Goal: Transaction & Acquisition: Purchase product/service

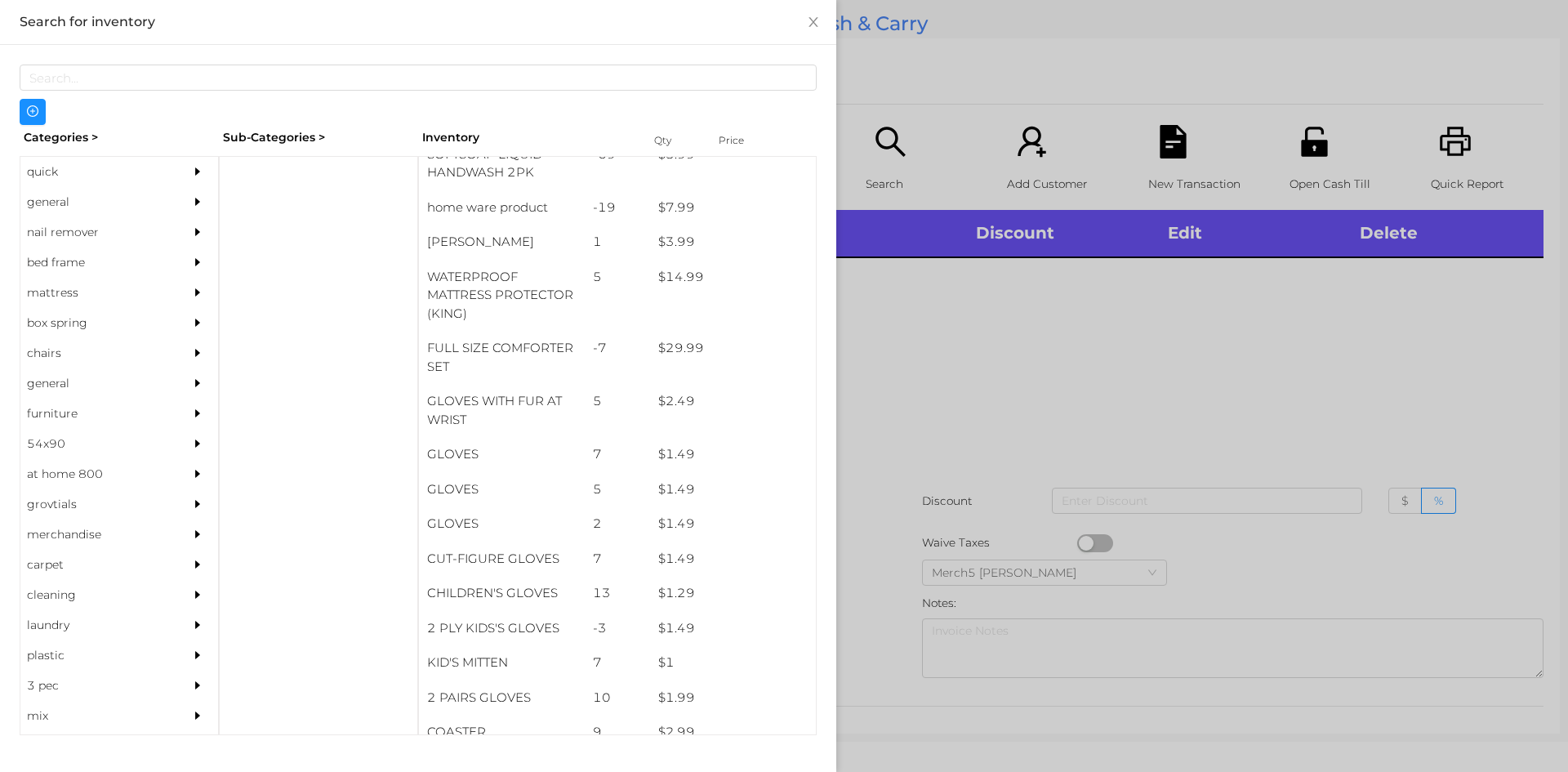
scroll to position [333, 0]
click at [45, 204] on div "general" at bounding box center [94, 202] width 149 height 30
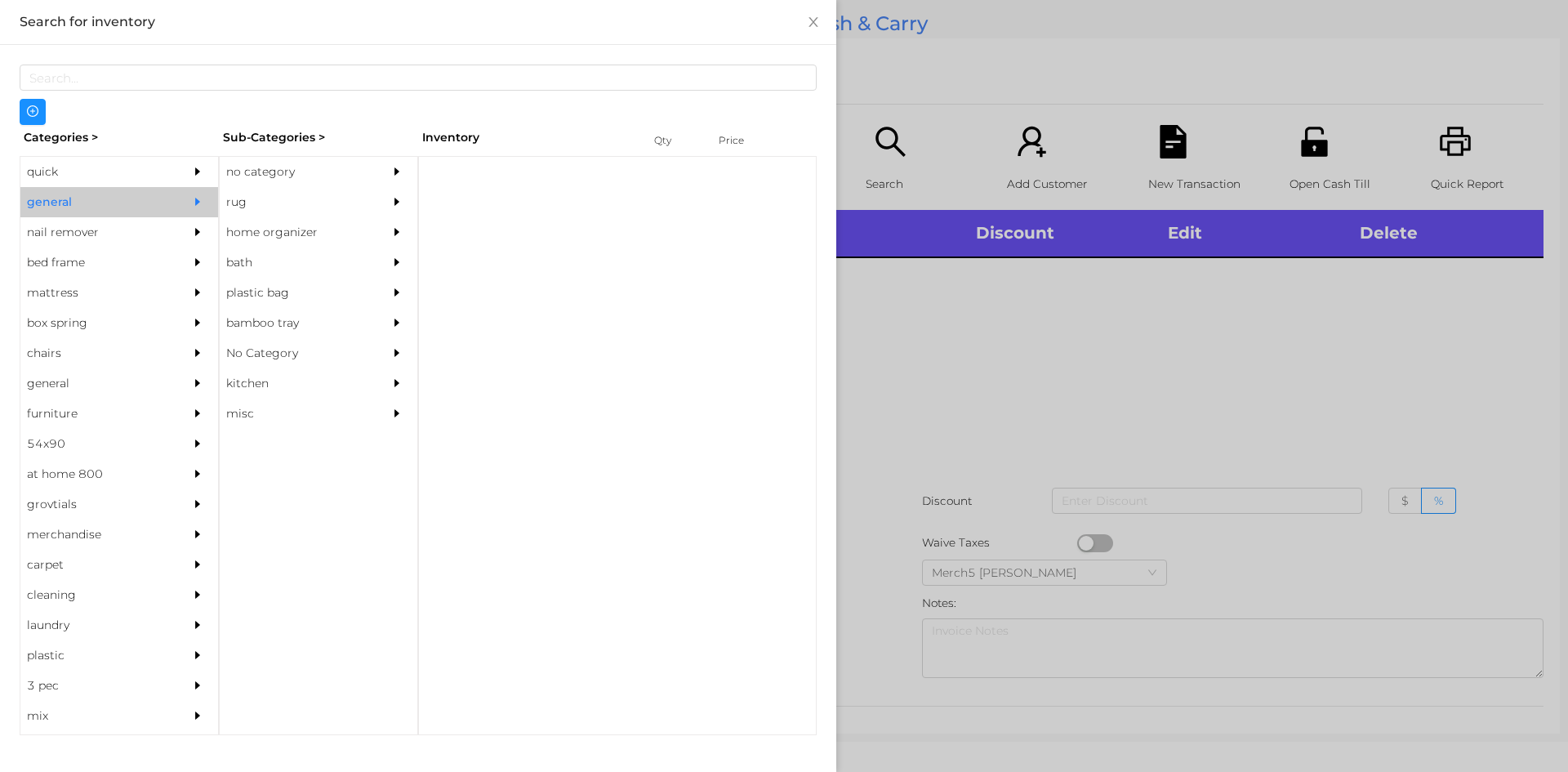
scroll to position [0, 0]
click at [266, 196] on div "rug" at bounding box center [294, 202] width 149 height 30
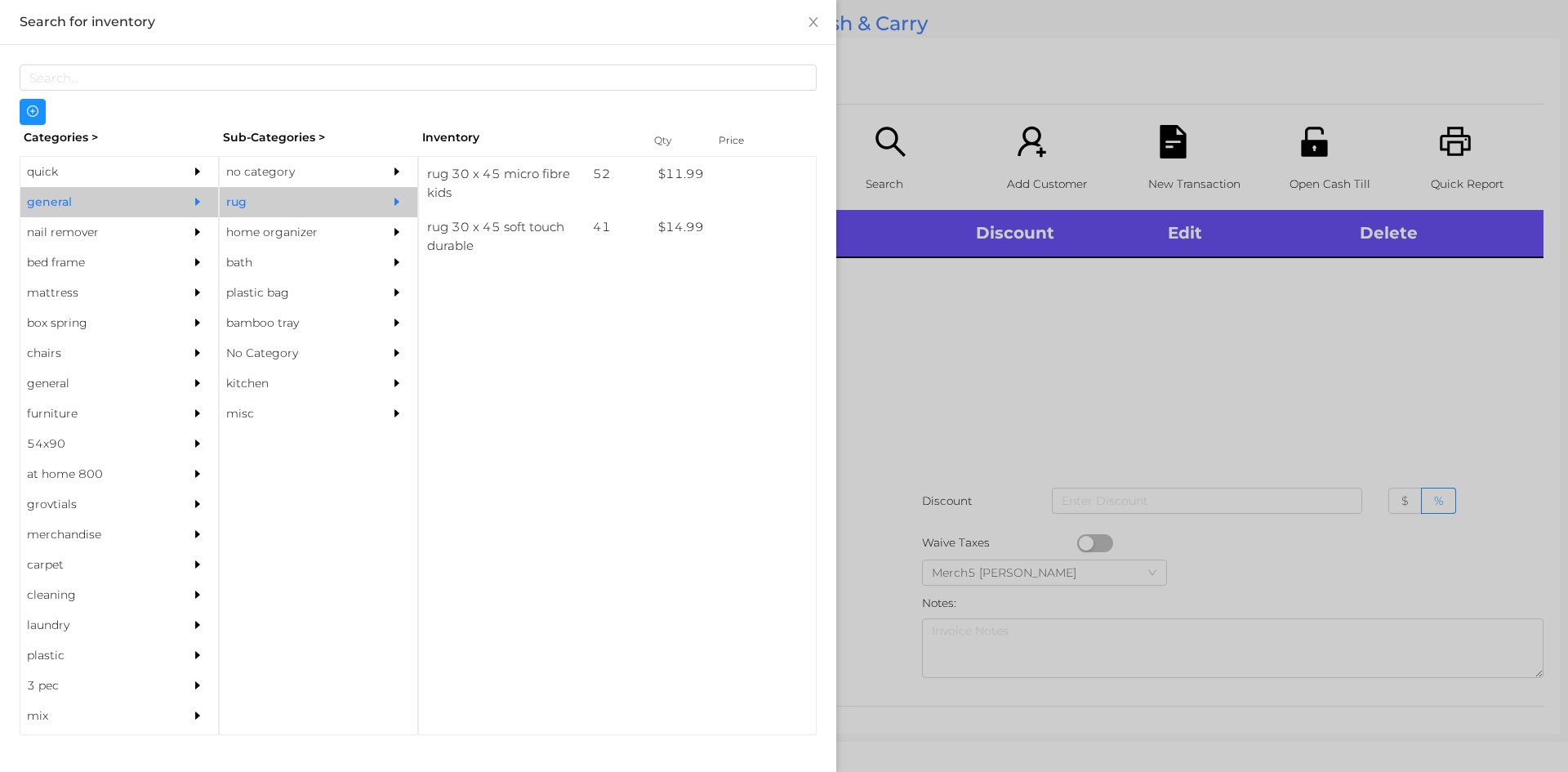
click at [273, 168] on div "no category" at bounding box center [294, 172] width 149 height 30
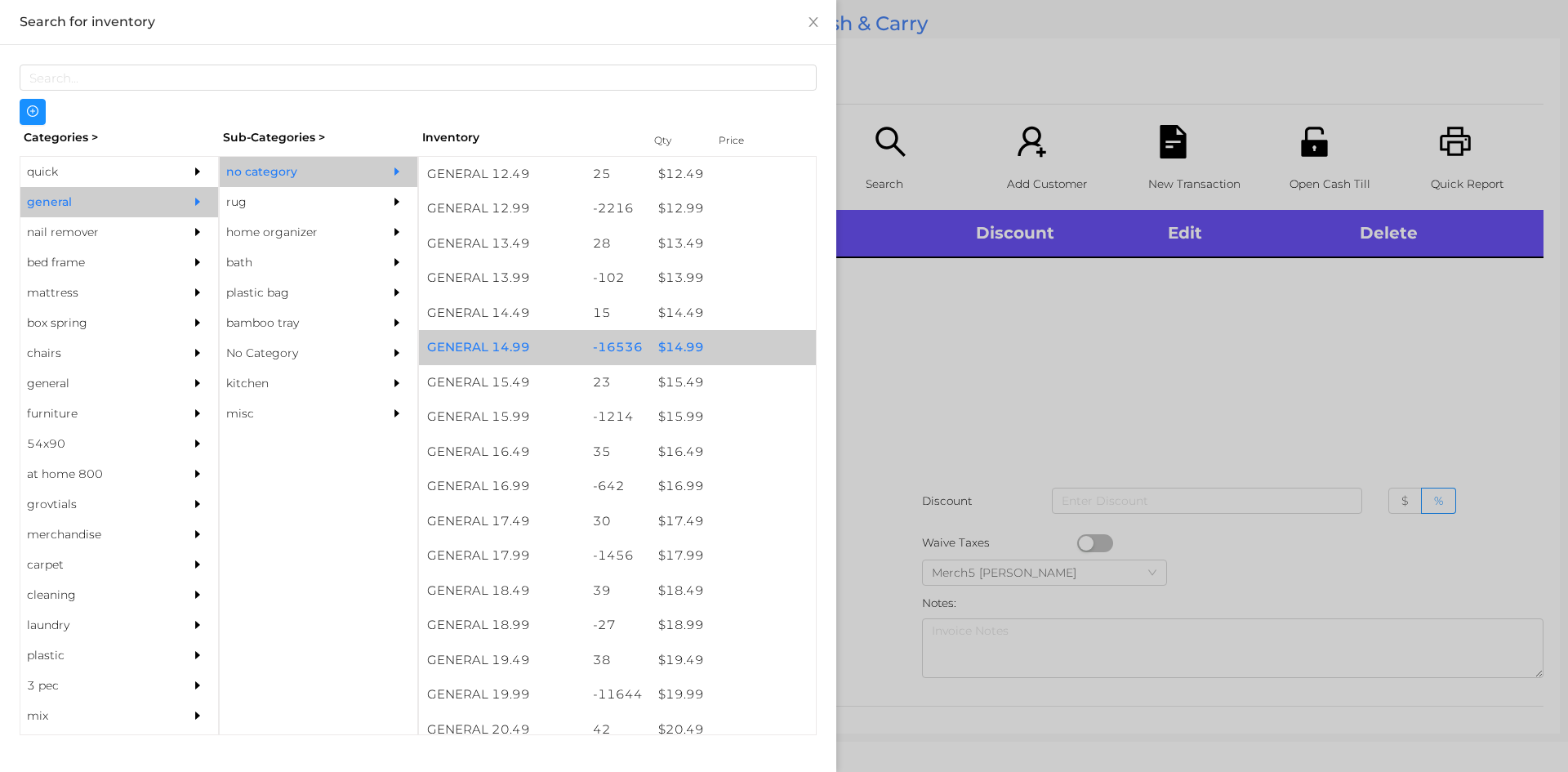
scroll to position [1240, 0]
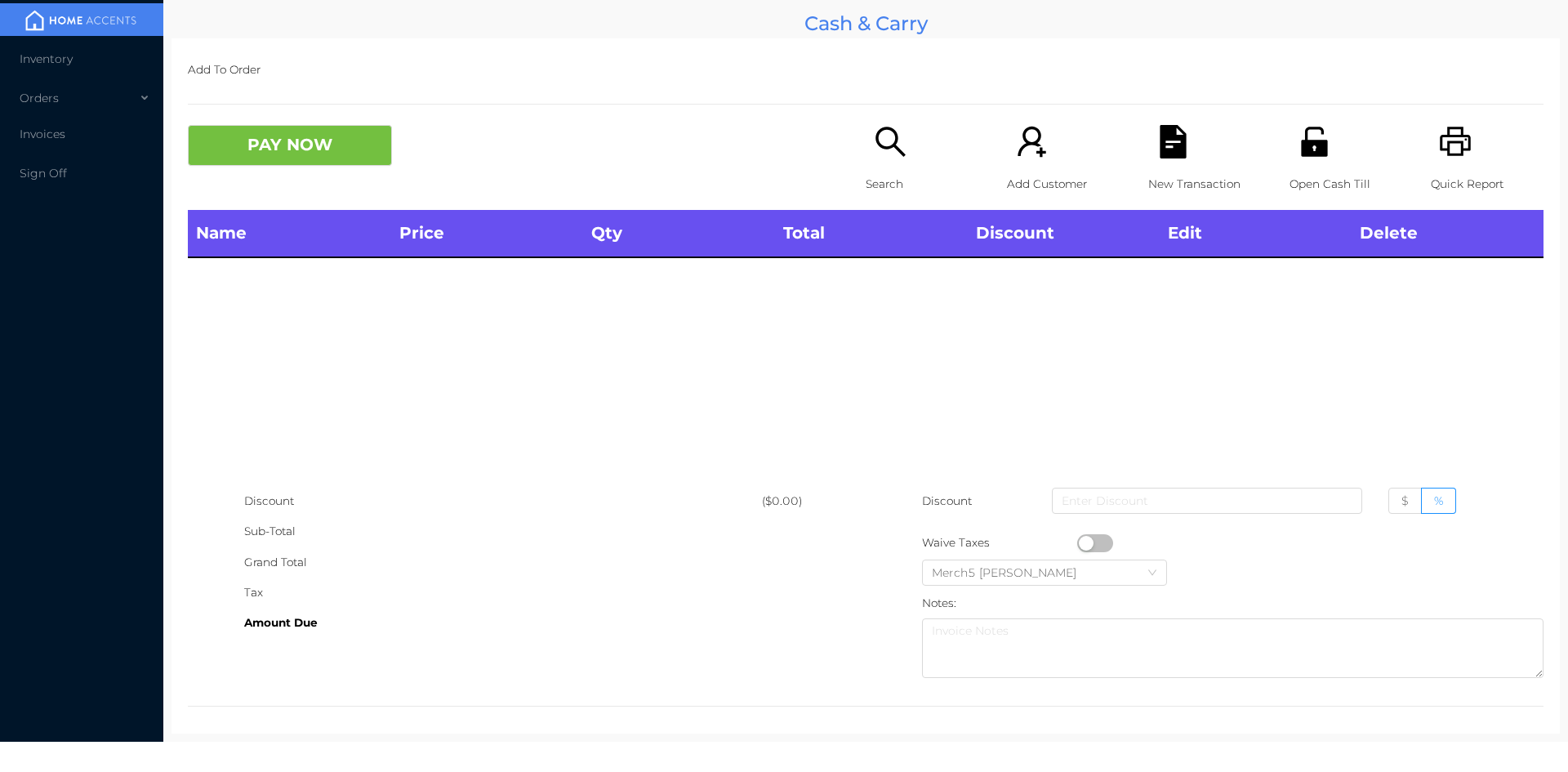
click at [888, 147] on icon "icon: search" at bounding box center [890, 141] width 29 height 29
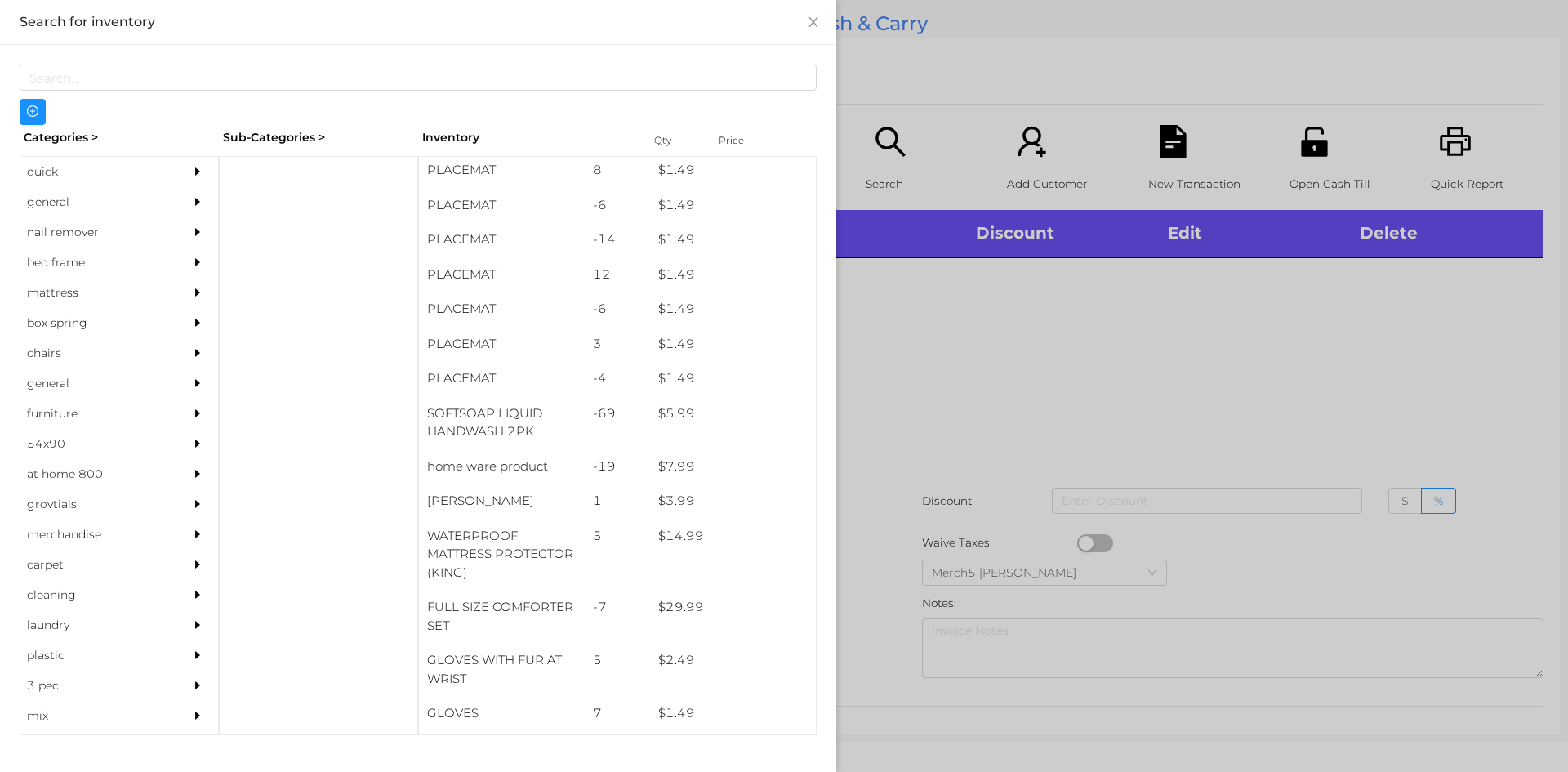
scroll to position [75, 0]
click at [47, 207] on div "general" at bounding box center [94, 202] width 149 height 30
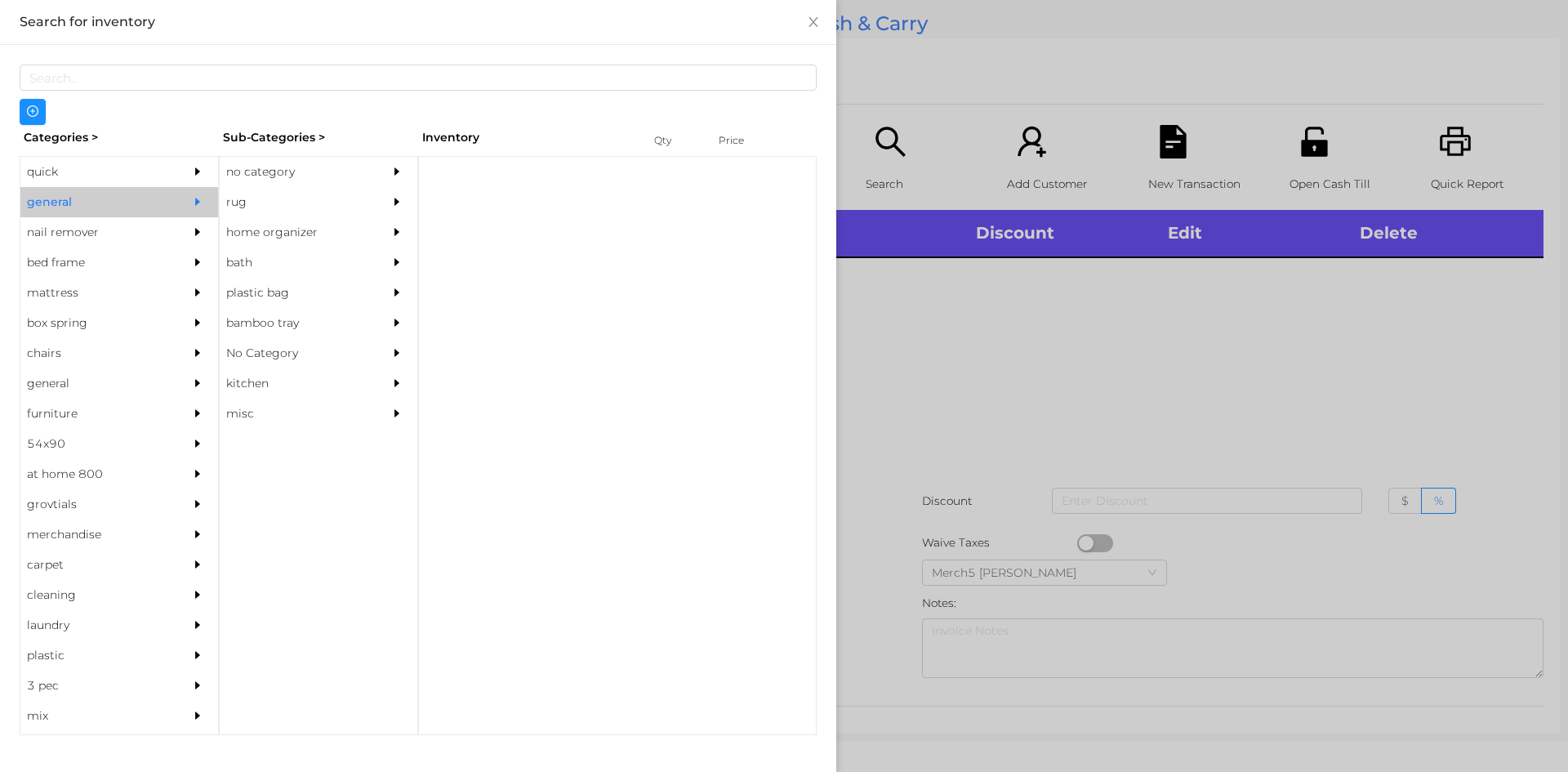
scroll to position [0, 0]
click at [269, 174] on div "no category" at bounding box center [294, 172] width 149 height 30
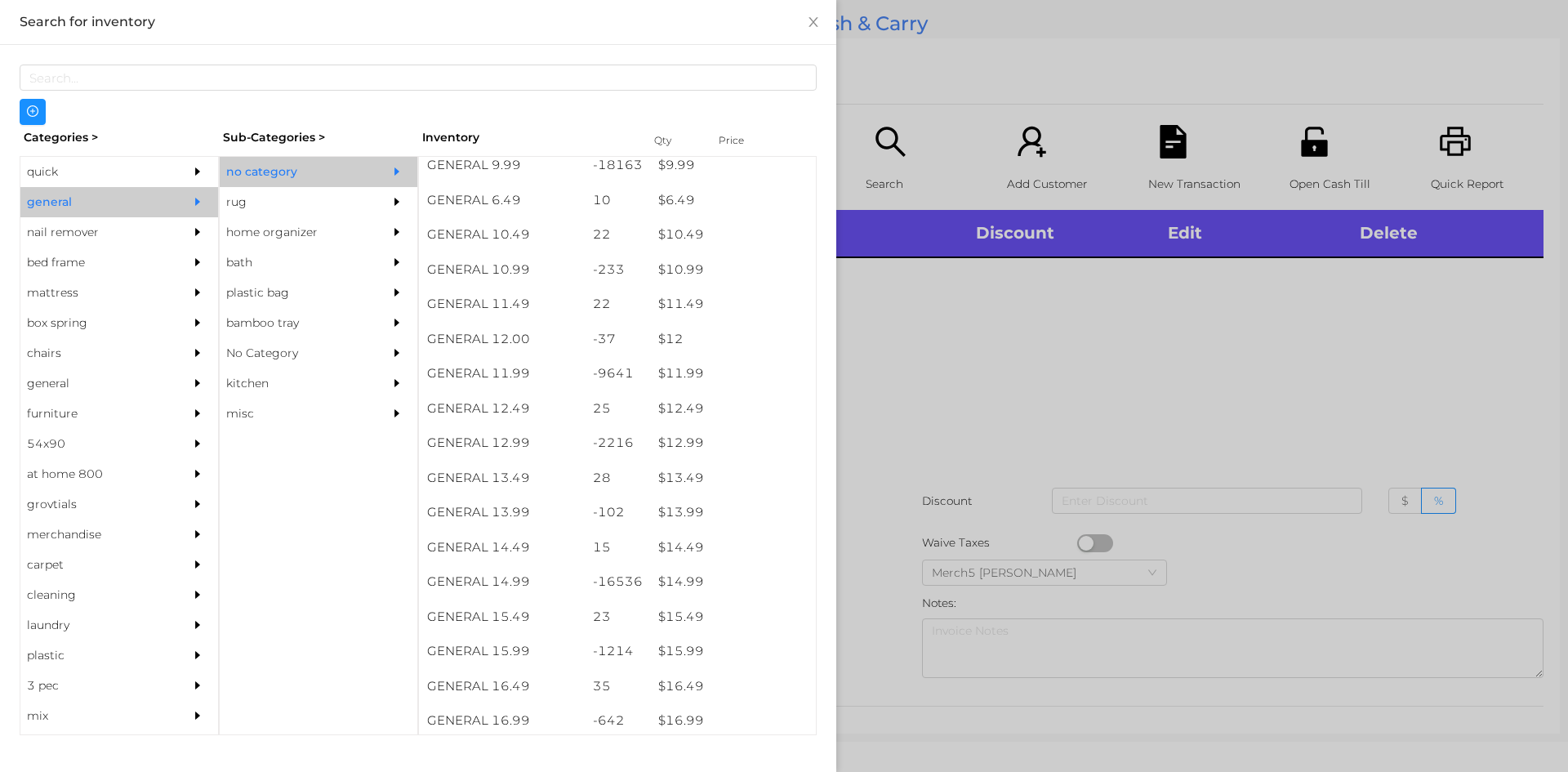
scroll to position [1006, 0]
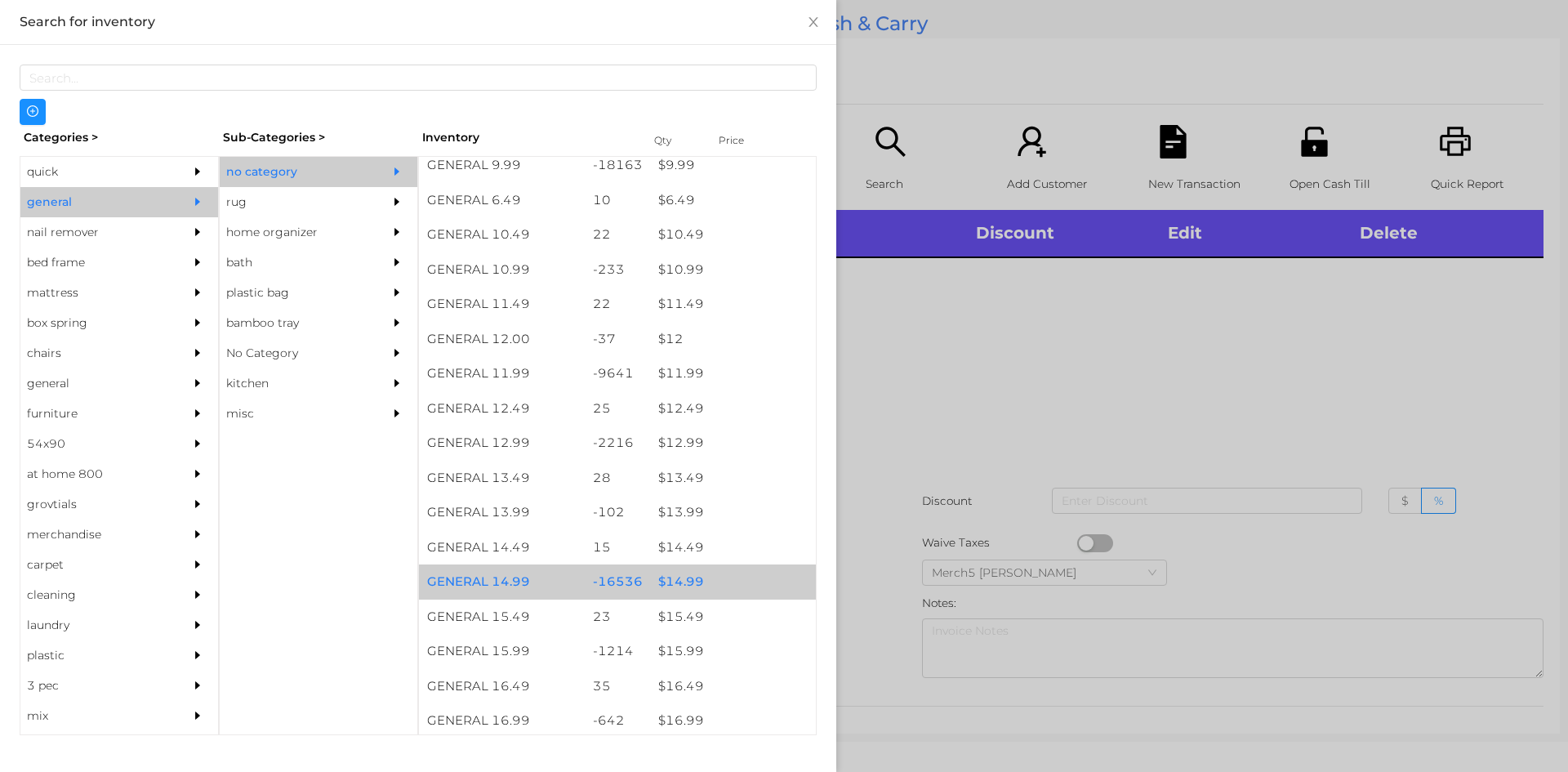
click at [680, 586] on div "$ 14.99" at bounding box center [732, 583] width 166 height 35
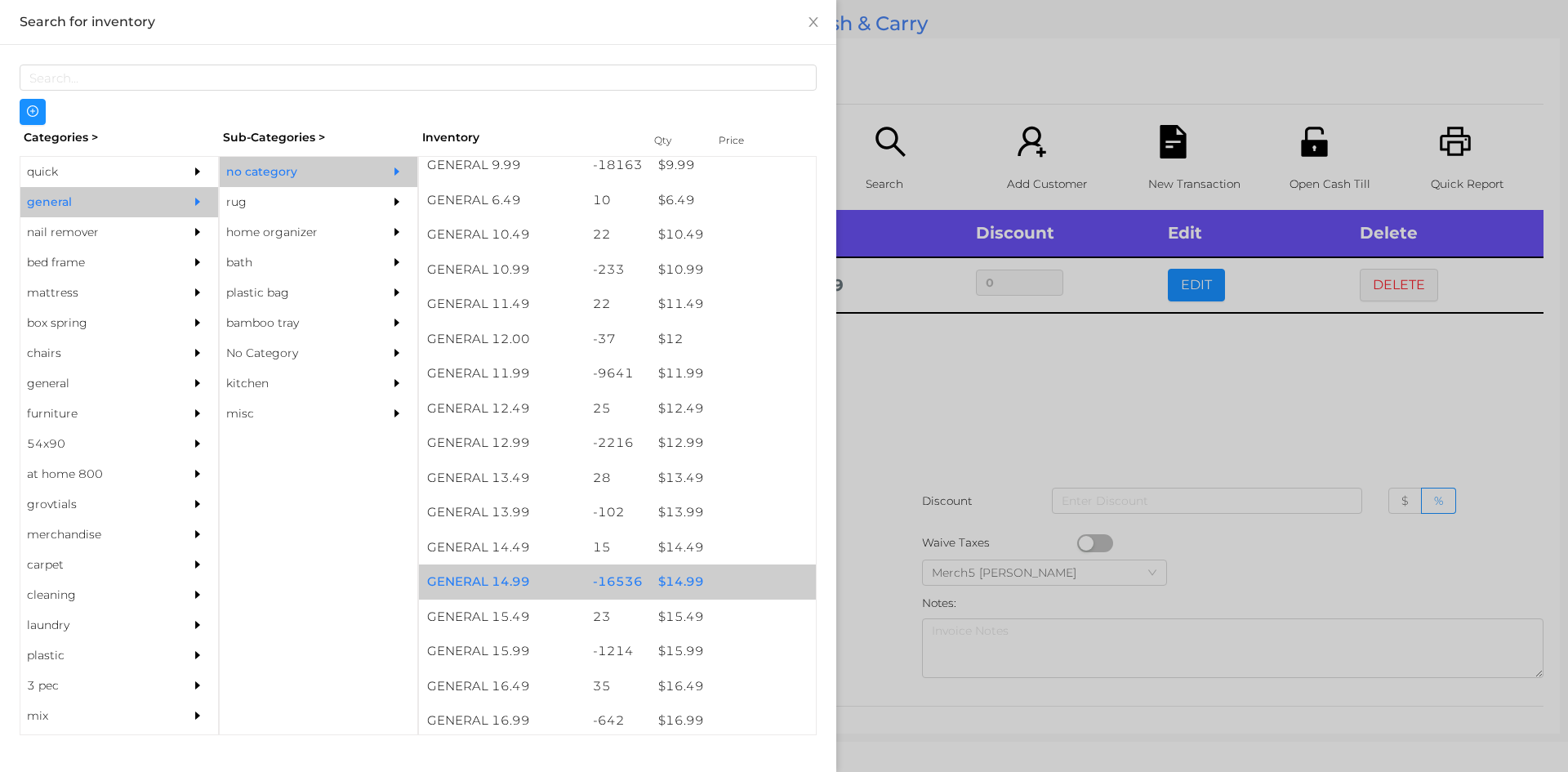
click at [937, 371] on div at bounding box center [784, 386] width 1568 height 772
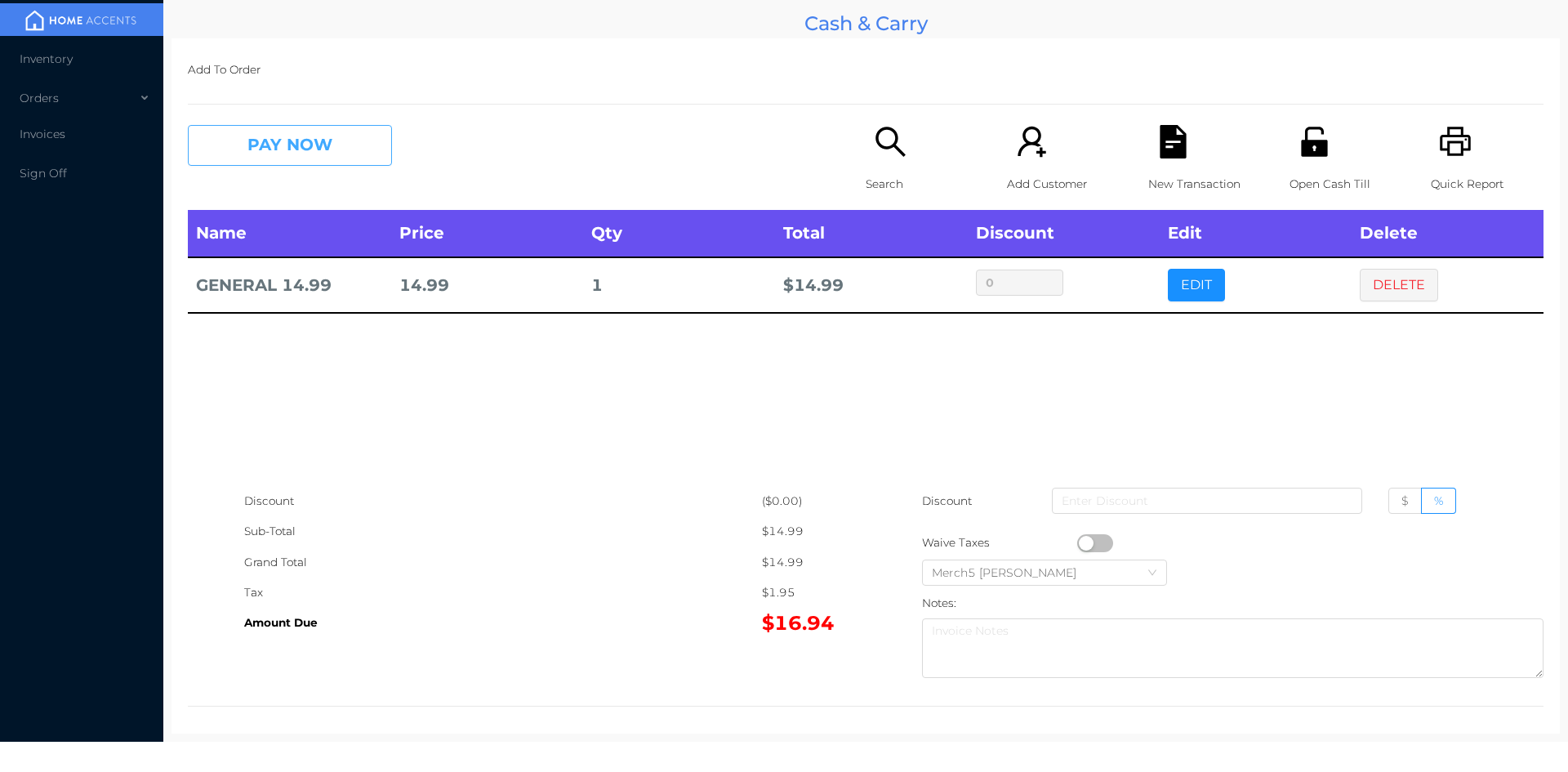
click at [298, 144] on button "PAY NOW" at bounding box center [290, 145] width 205 height 41
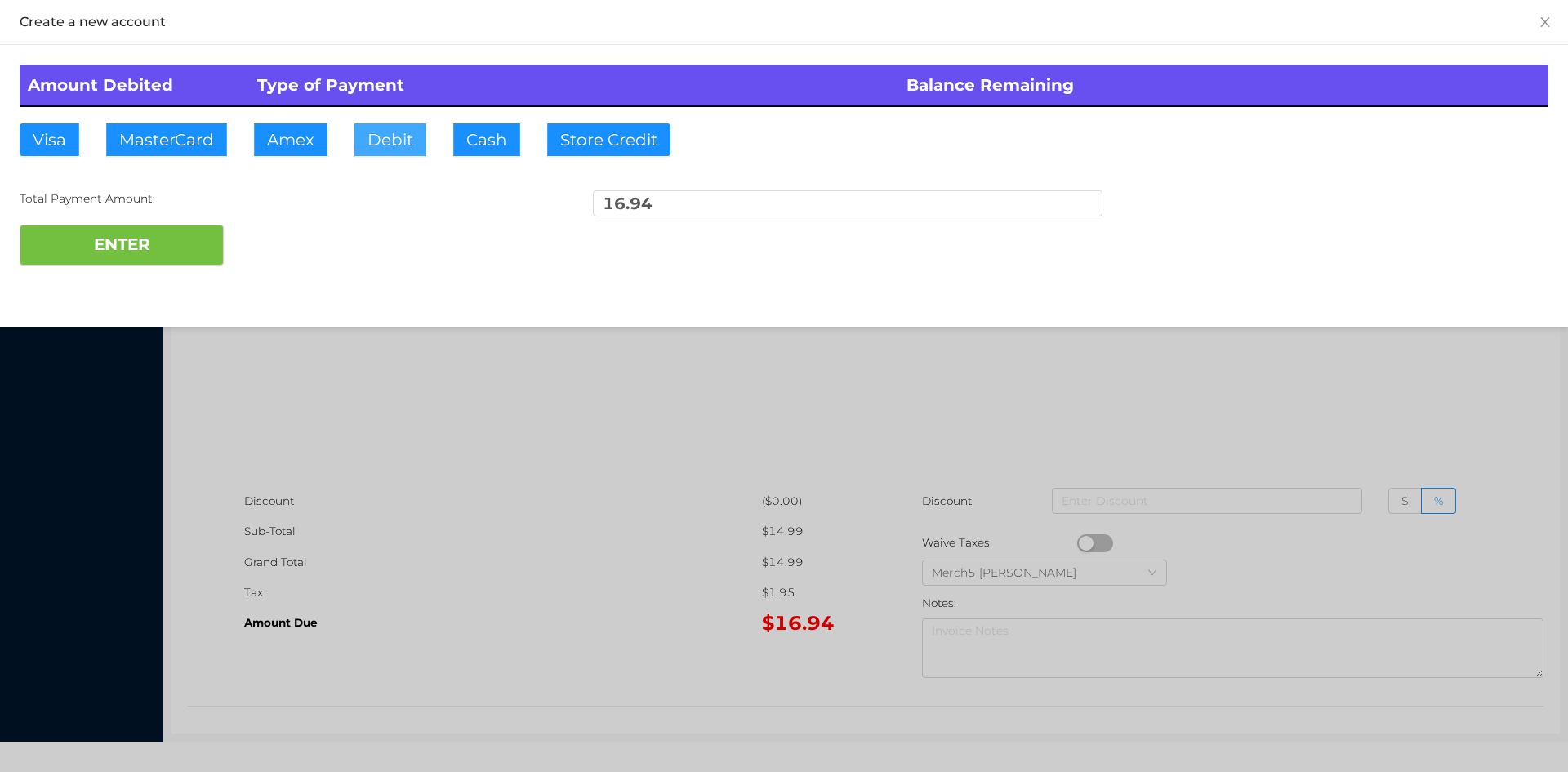
click at [394, 137] on button "Debit" at bounding box center [390, 140] width 72 height 33
click at [161, 252] on button "ENTER" at bounding box center [121, 245] width 205 height 41
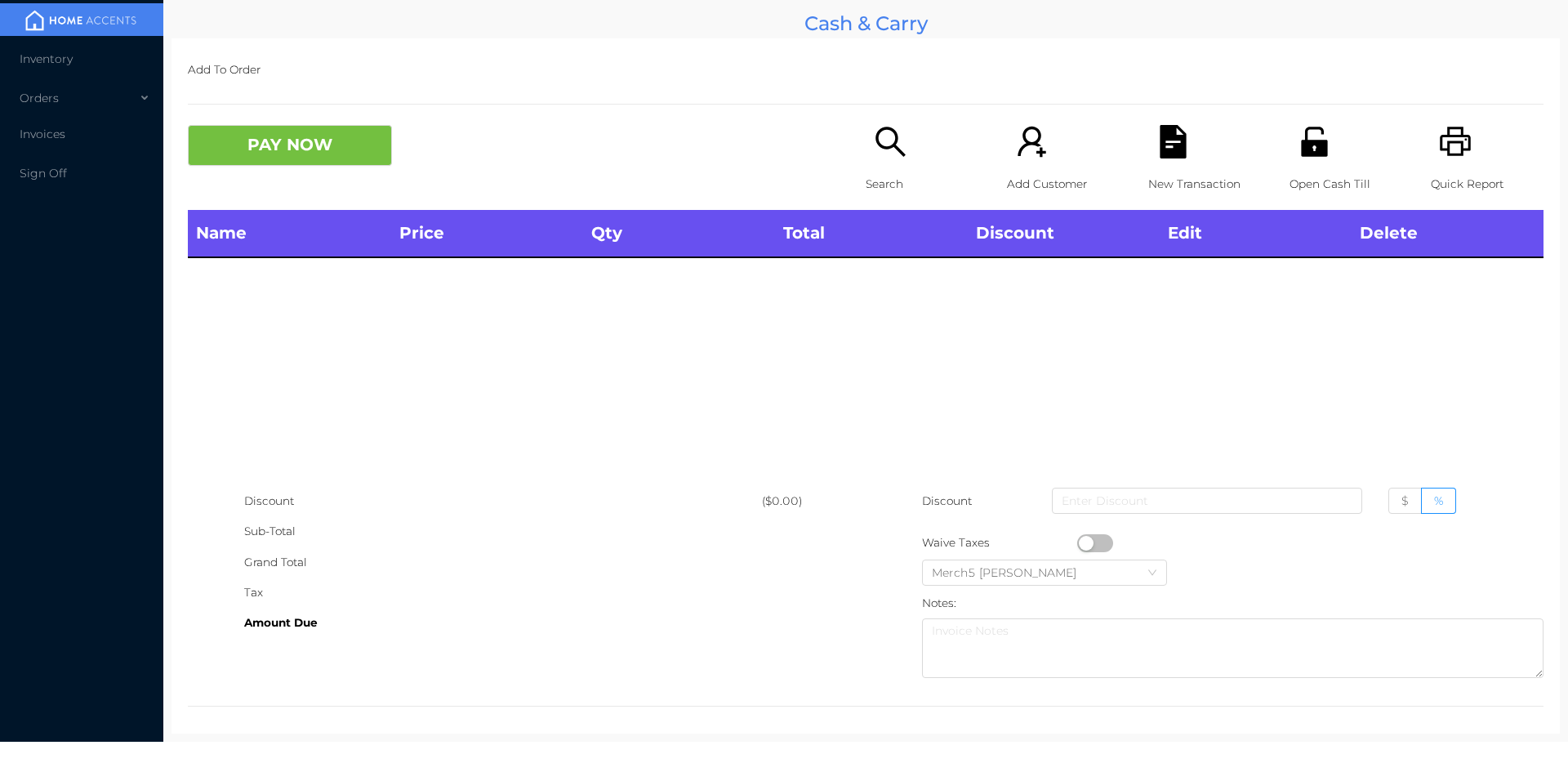
click at [894, 141] on icon "icon: search" at bounding box center [890, 141] width 34 height 34
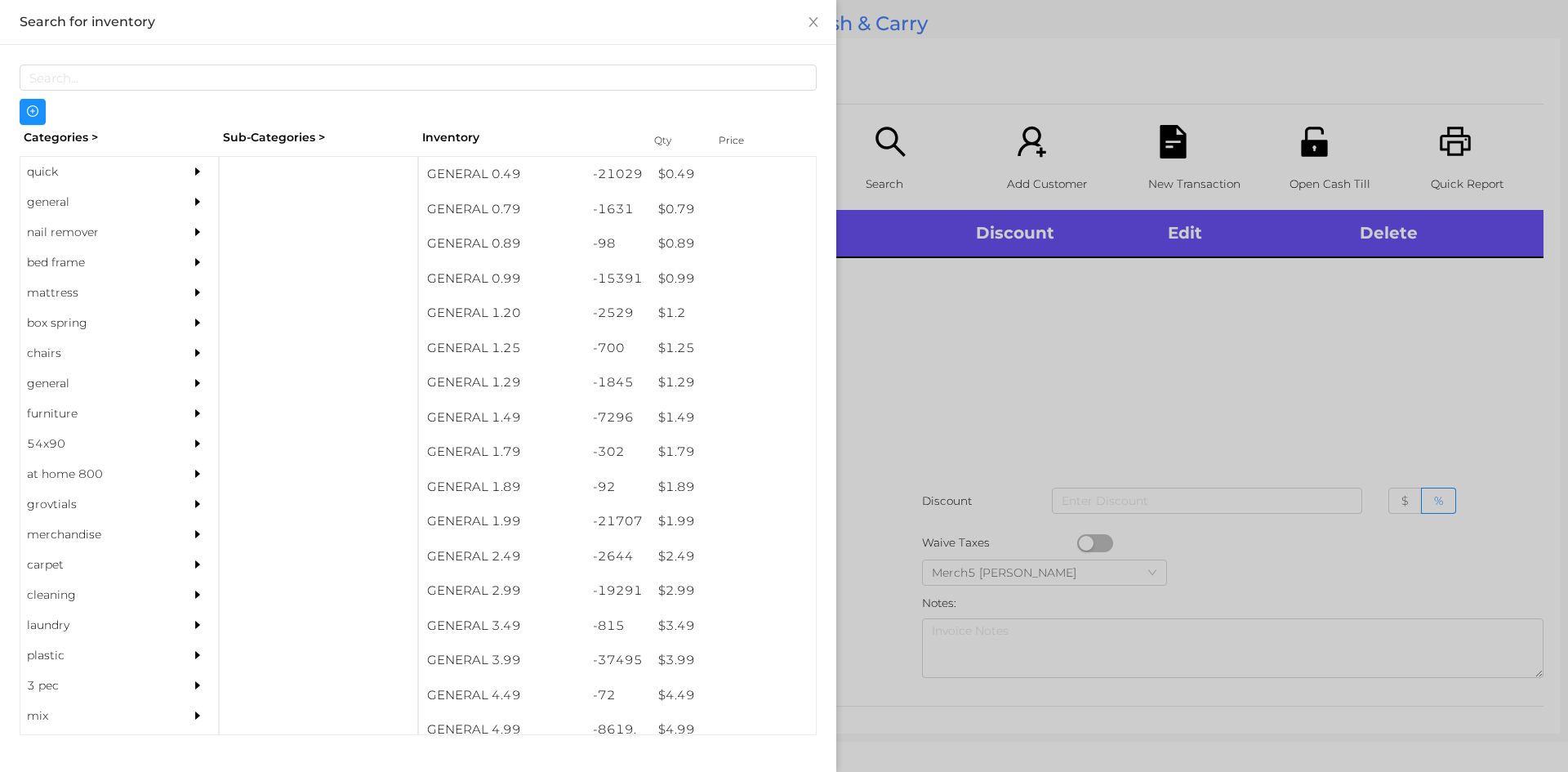
scroll to position [0, 0]
click at [678, 290] on div "$ 0.99" at bounding box center [732, 280] width 166 height 35
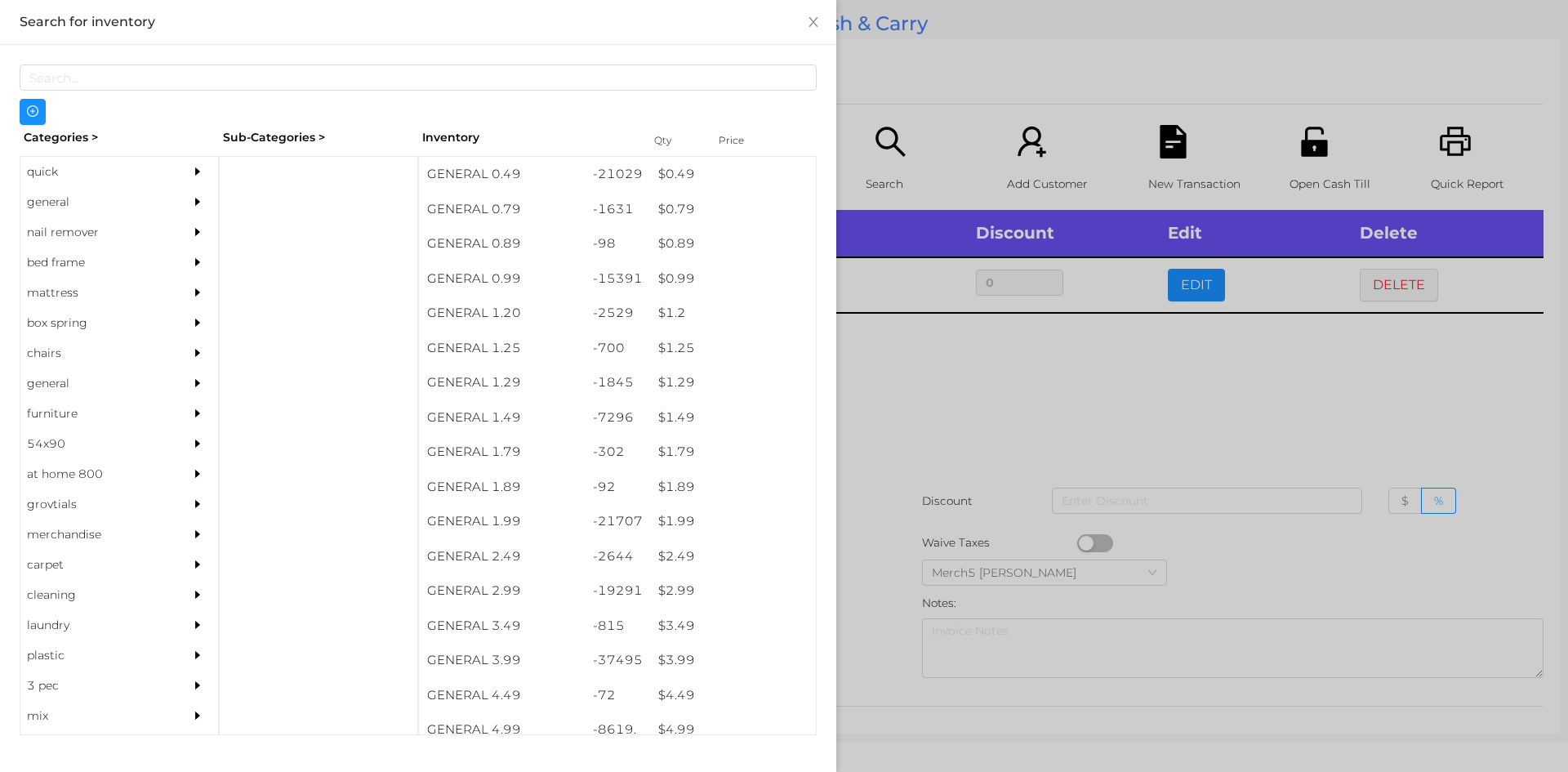
click at [887, 400] on div at bounding box center [784, 386] width 1568 height 772
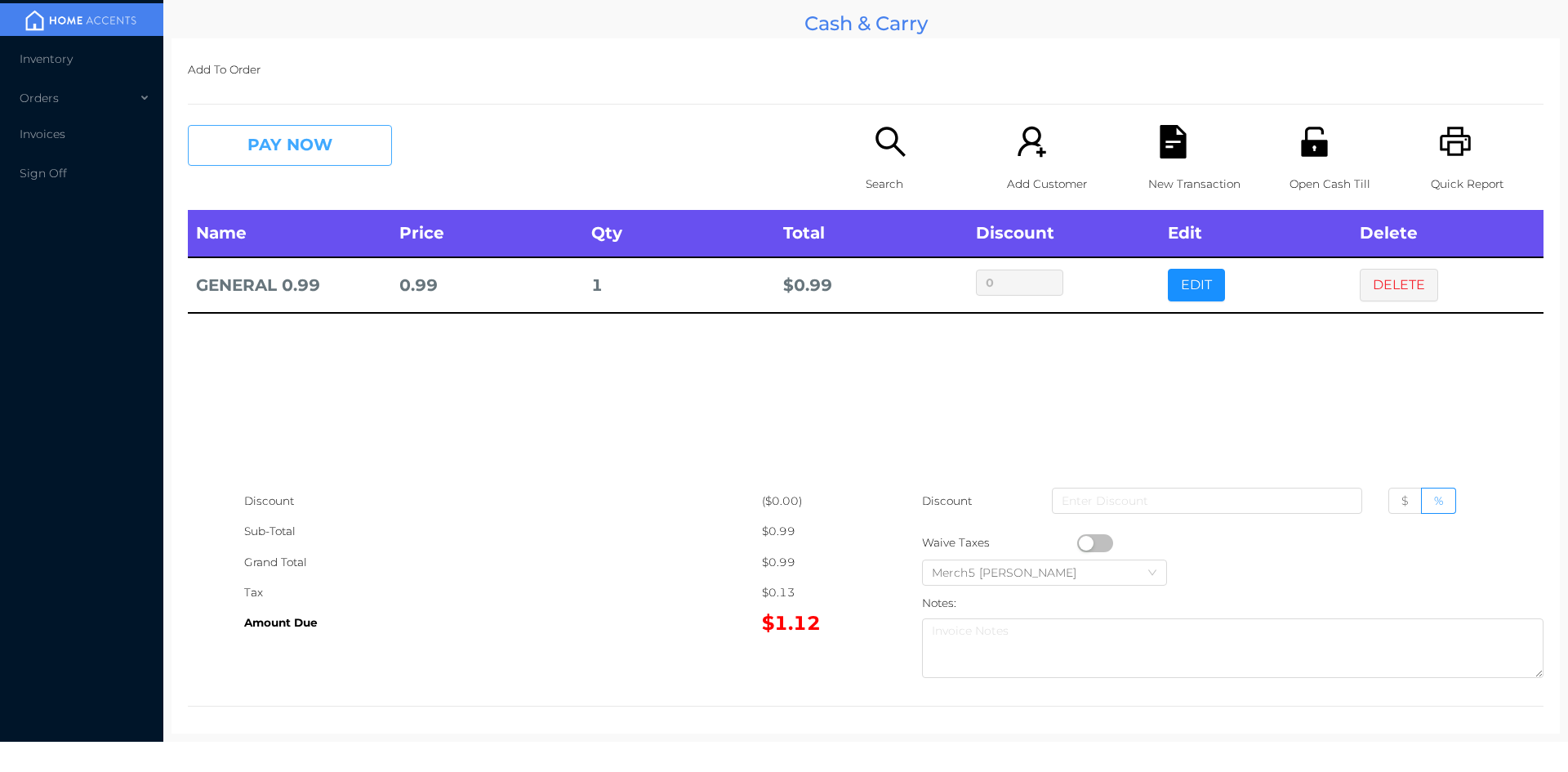
click at [343, 154] on button "PAY NOW" at bounding box center [290, 145] width 205 height 41
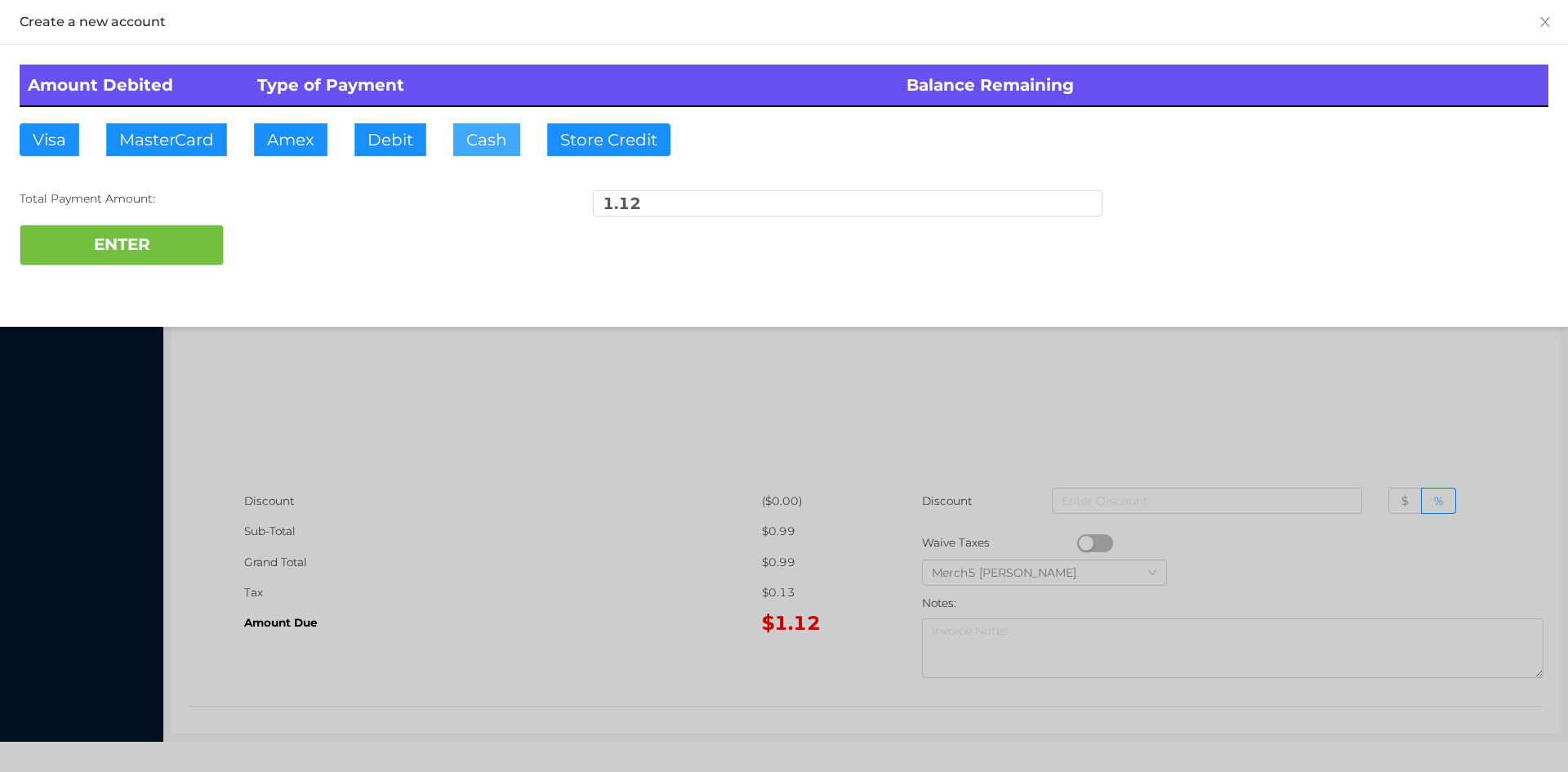
click at [494, 135] on button "Cash" at bounding box center [487, 140] width 67 height 33
click at [560, 426] on div at bounding box center [784, 386] width 1568 height 772
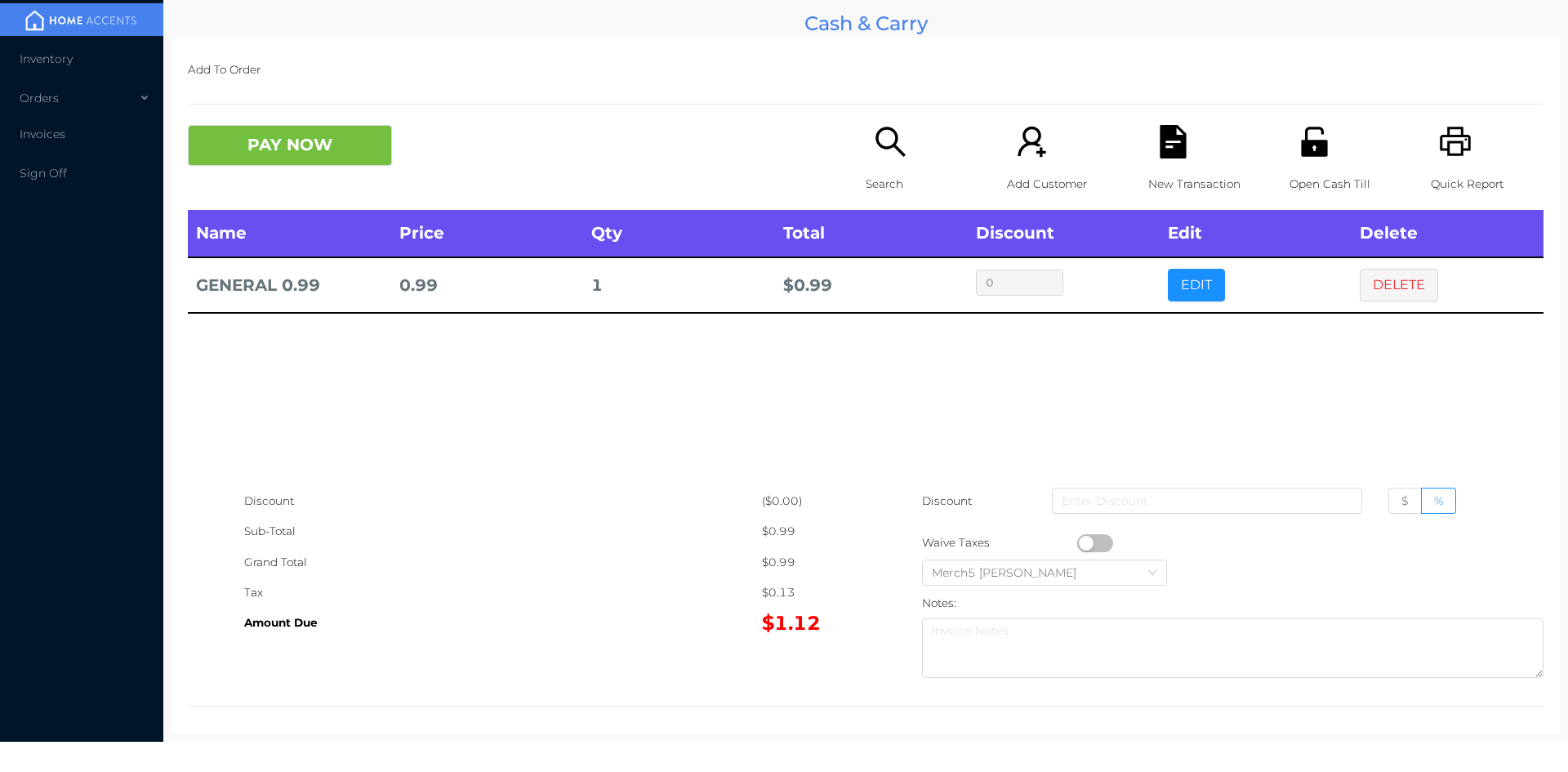
click at [882, 141] on icon "icon: search" at bounding box center [890, 141] width 34 height 34
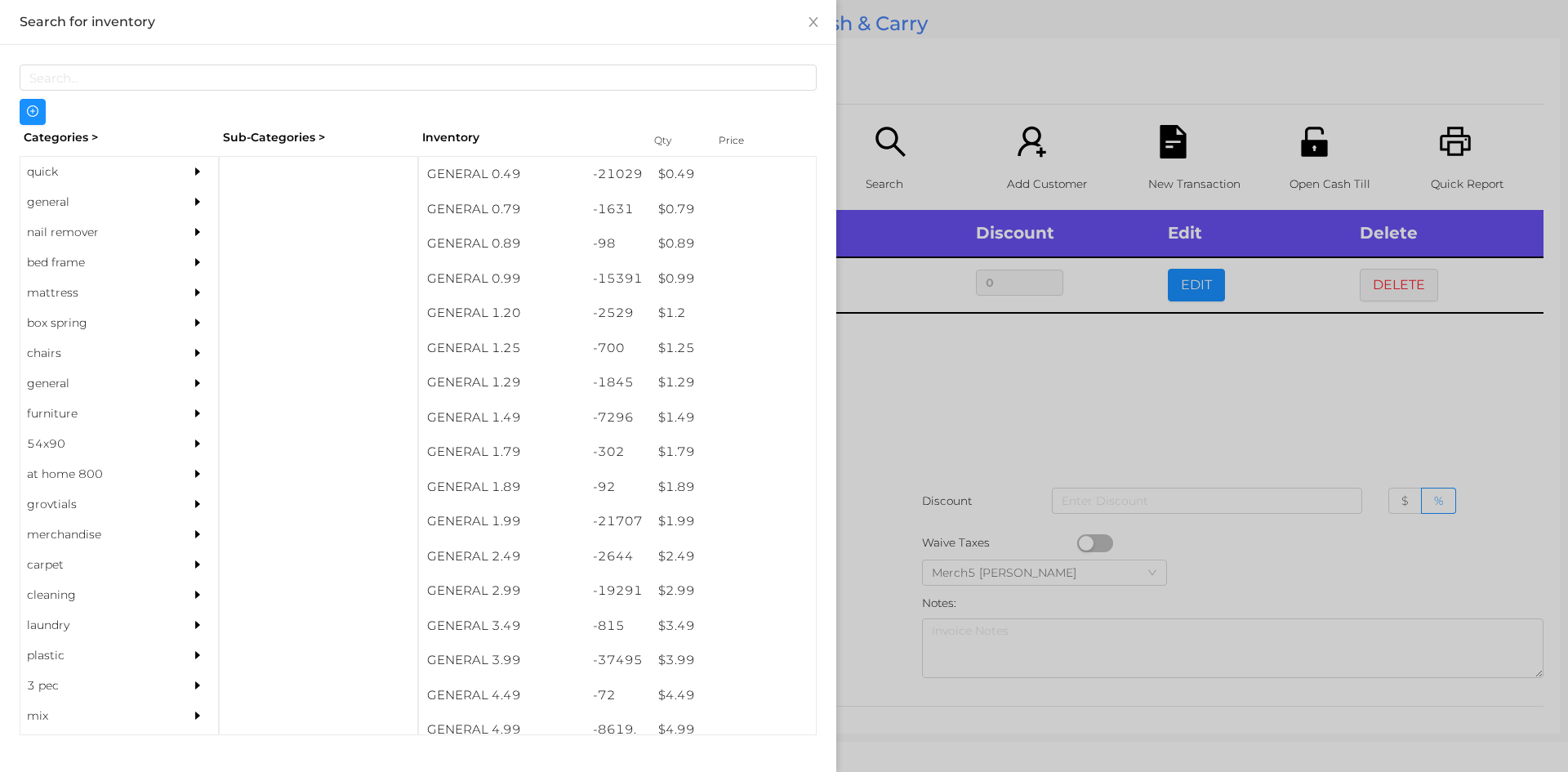
click at [901, 374] on div at bounding box center [784, 386] width 1568 height 772
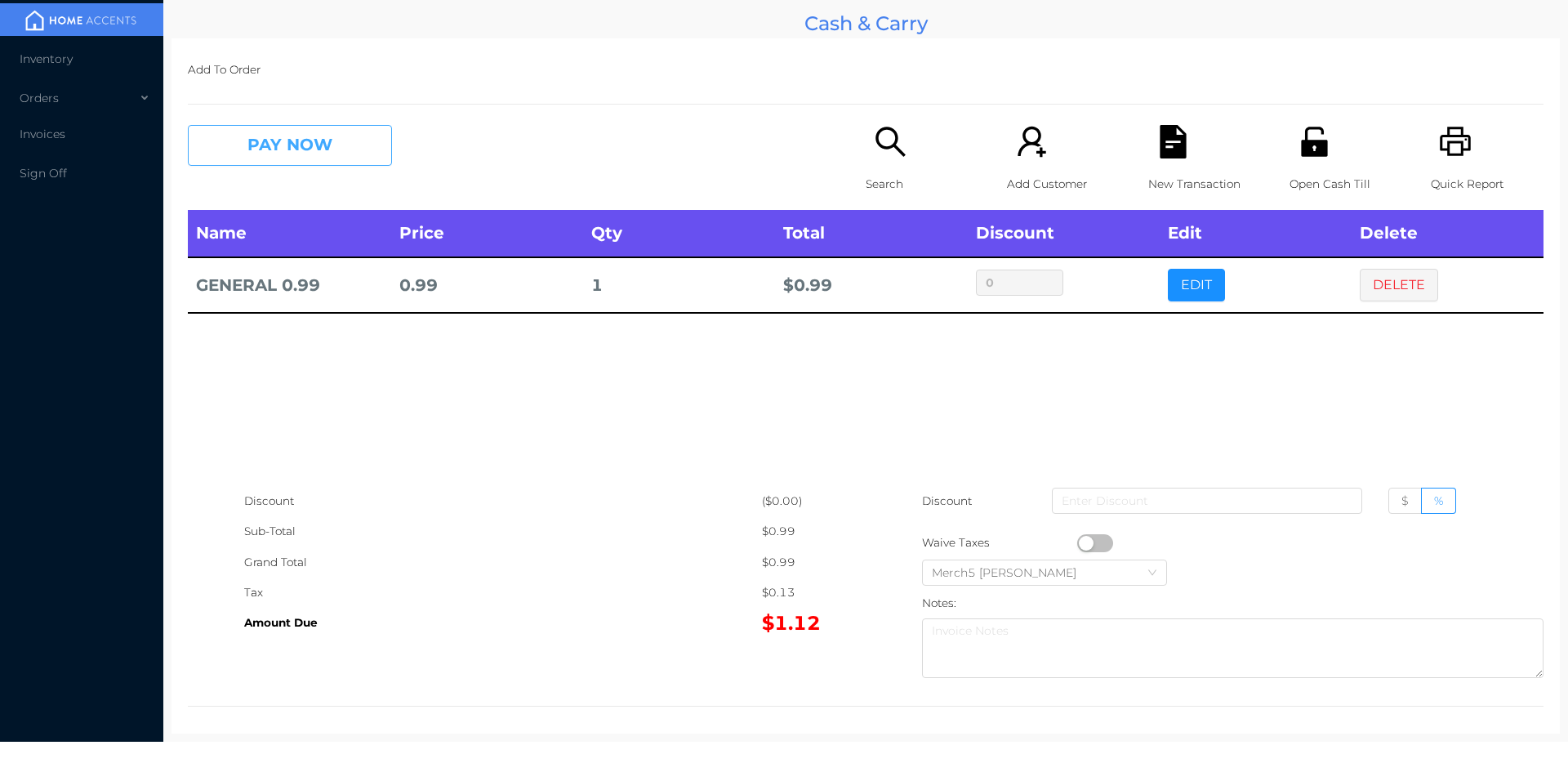
click at [337, 152] on button "PAY NOW" at bounding box center [290, 145] width 205 height 41
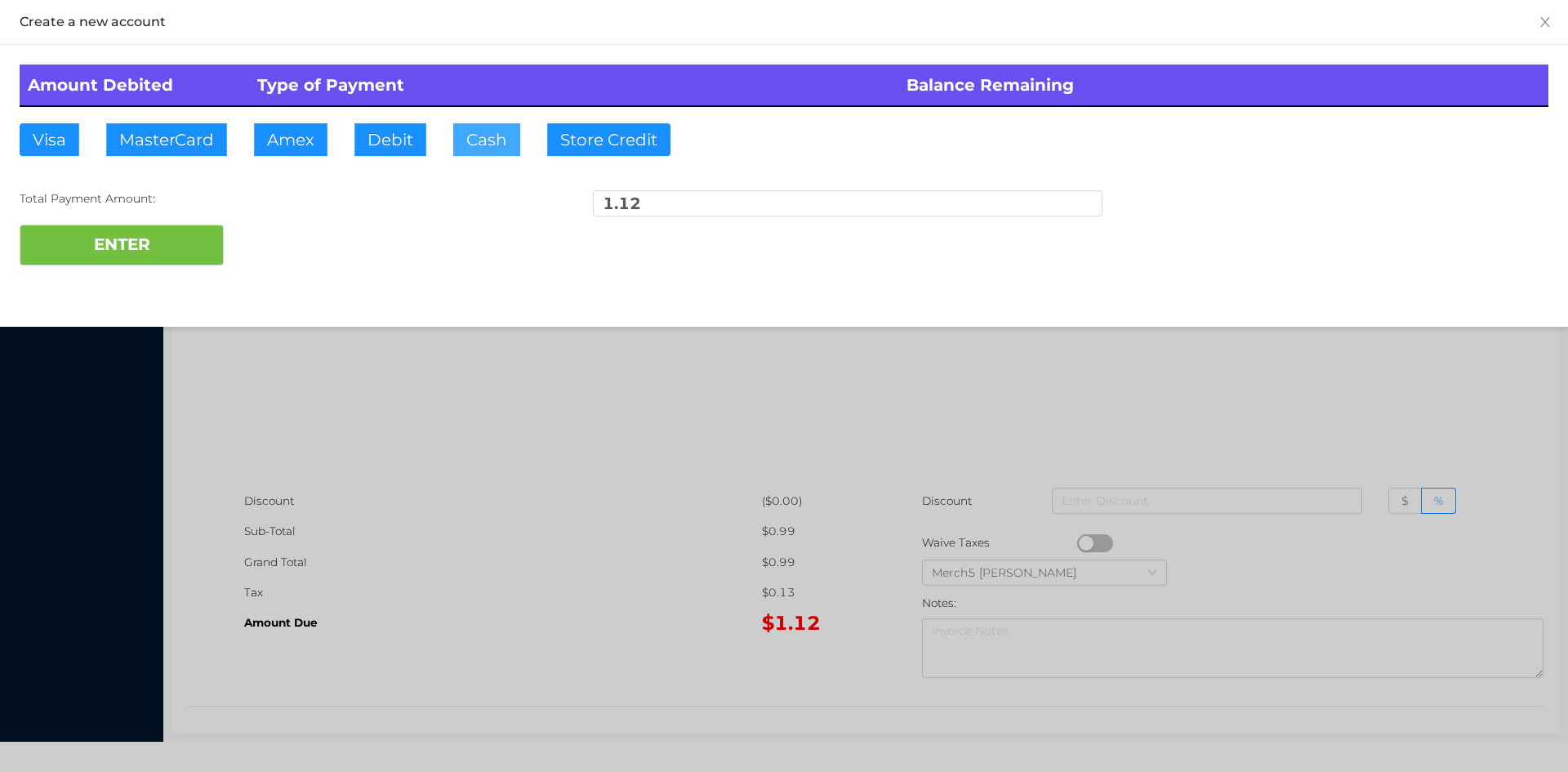
click at [500, 143] on button "Cash" at bounding box center [487, 140] width 67 height 33
click at [182, 245] on button "ENTER" at bounding box center [121, 245] width 205 height 41
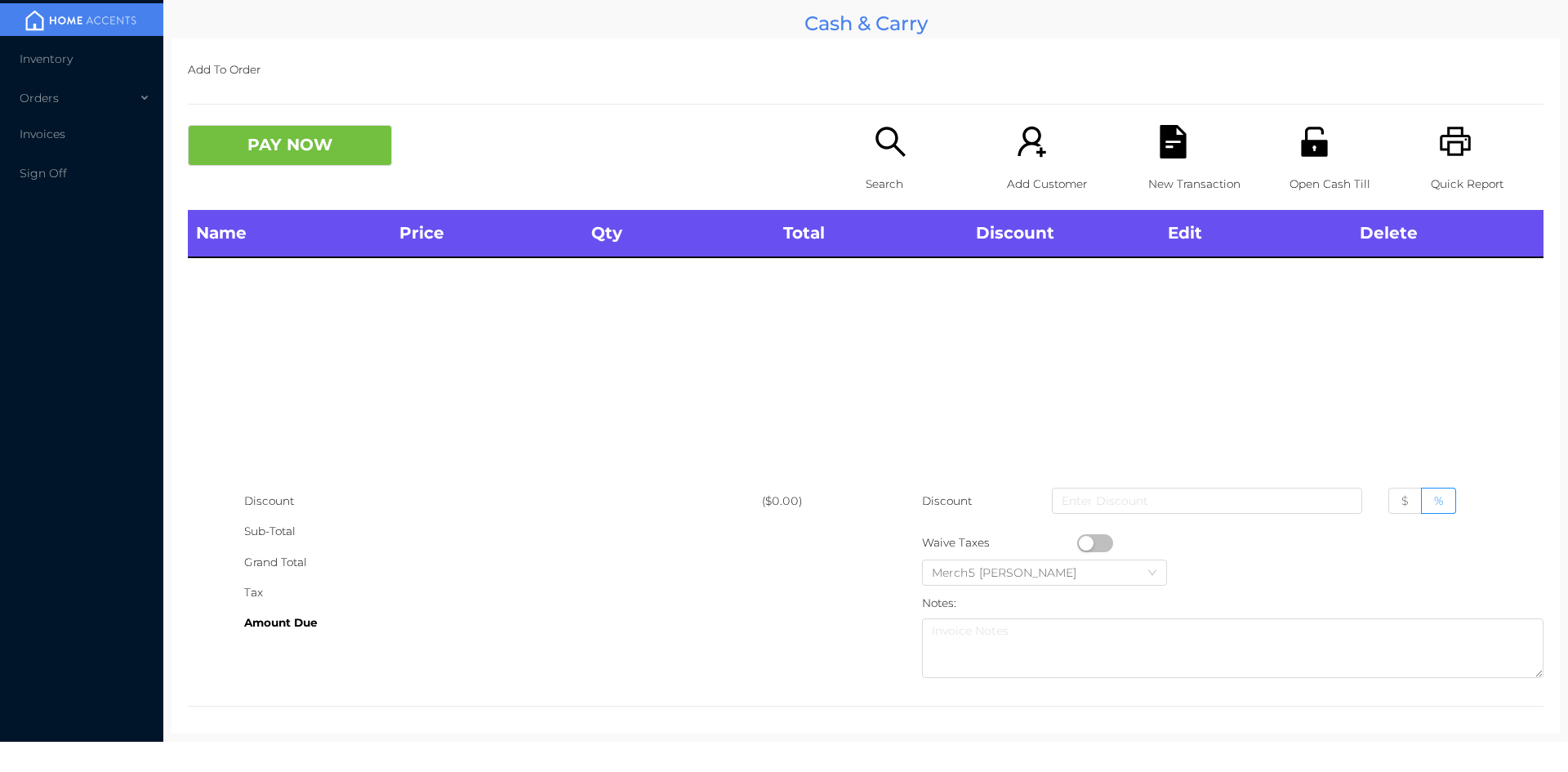
click at [1316, 137] on icon "icon: unlock" at bounding box center [1315, 141] width 34 height 34
click at [880, 143] on icon "icon: search" at bounding box center [890, 141] width 34 height 34
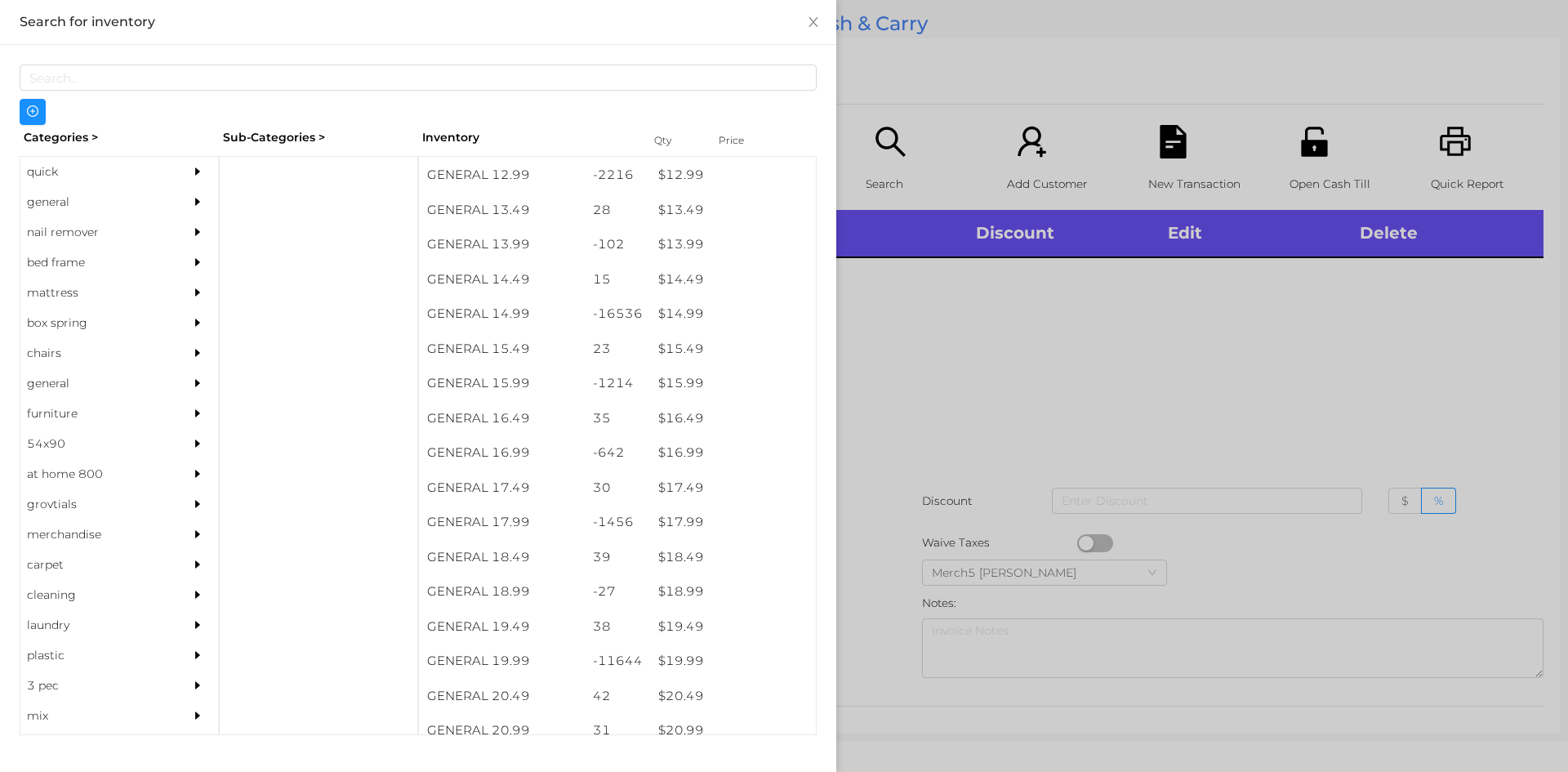
scroll to position [1274, 0]
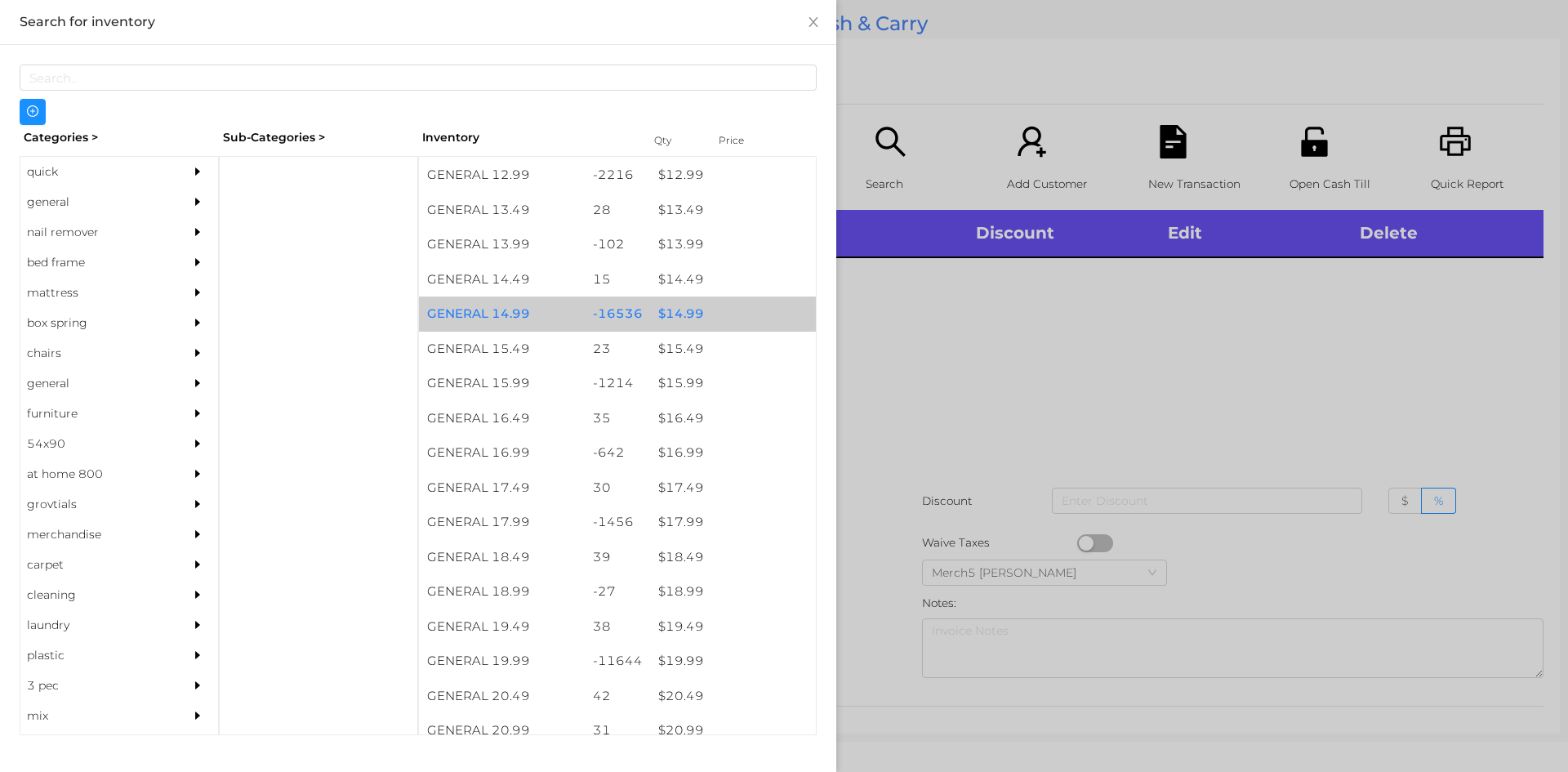
click at [686, 317] on div "$ 14.99" at bounding box center [732, 314] width 166 height 35
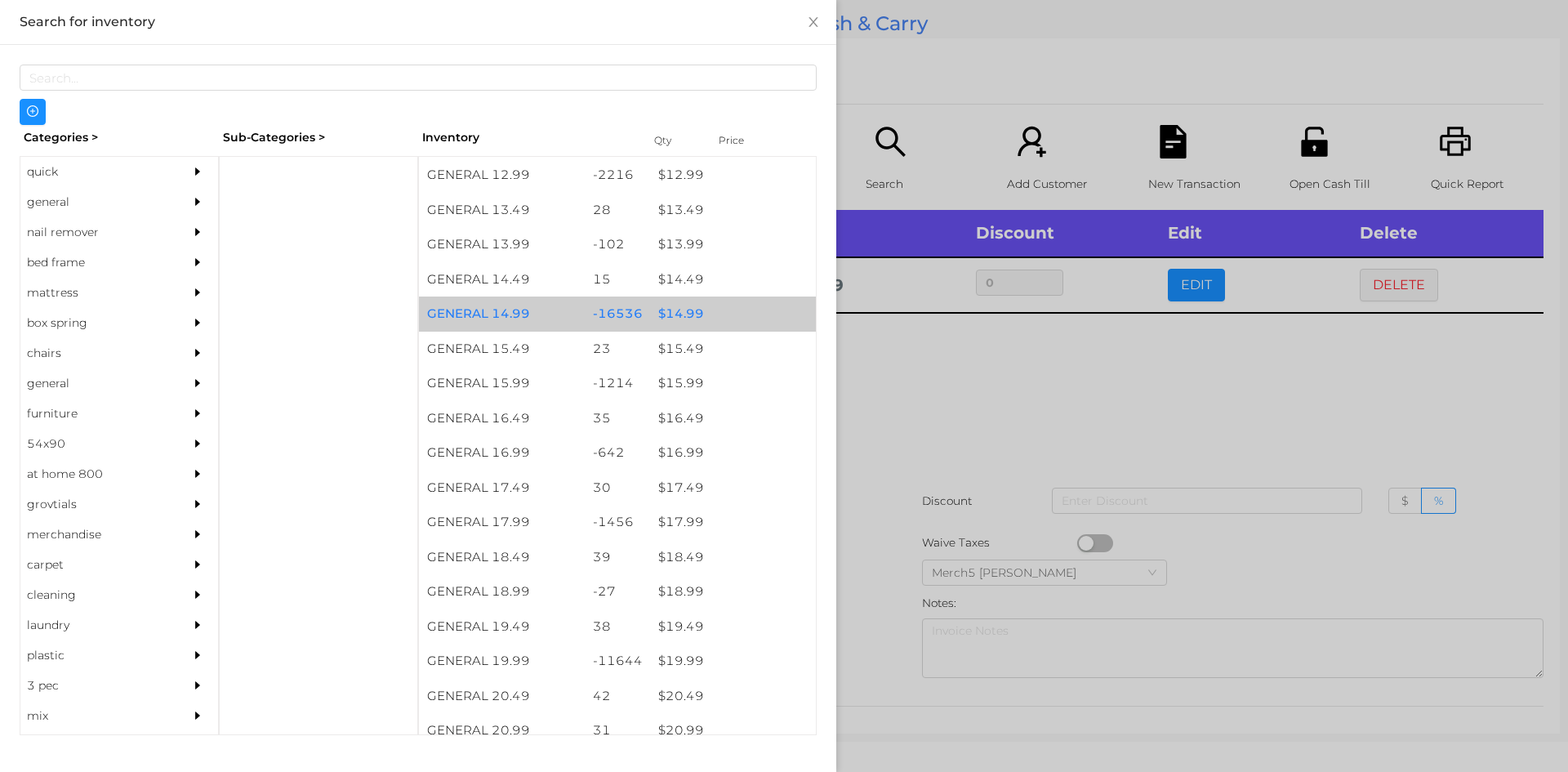
click at [688, 322] on div "$ 14.99" at bounding box center [732, 314] width 166 height 35
click at [685, 318] on div "$ 14.99" at bounding box center [732, 314] width 166 height 35
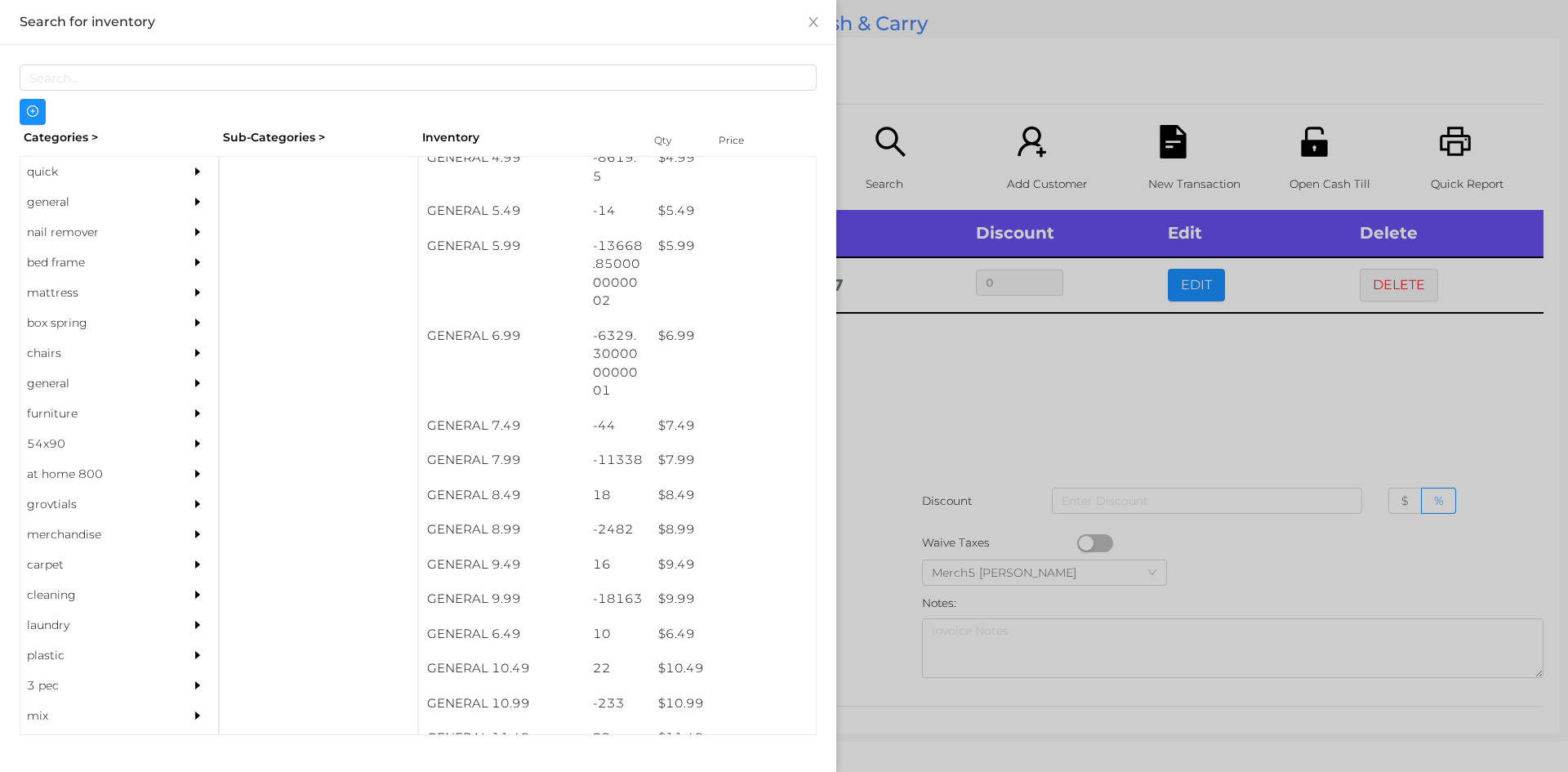
scroll to position [534, 0]
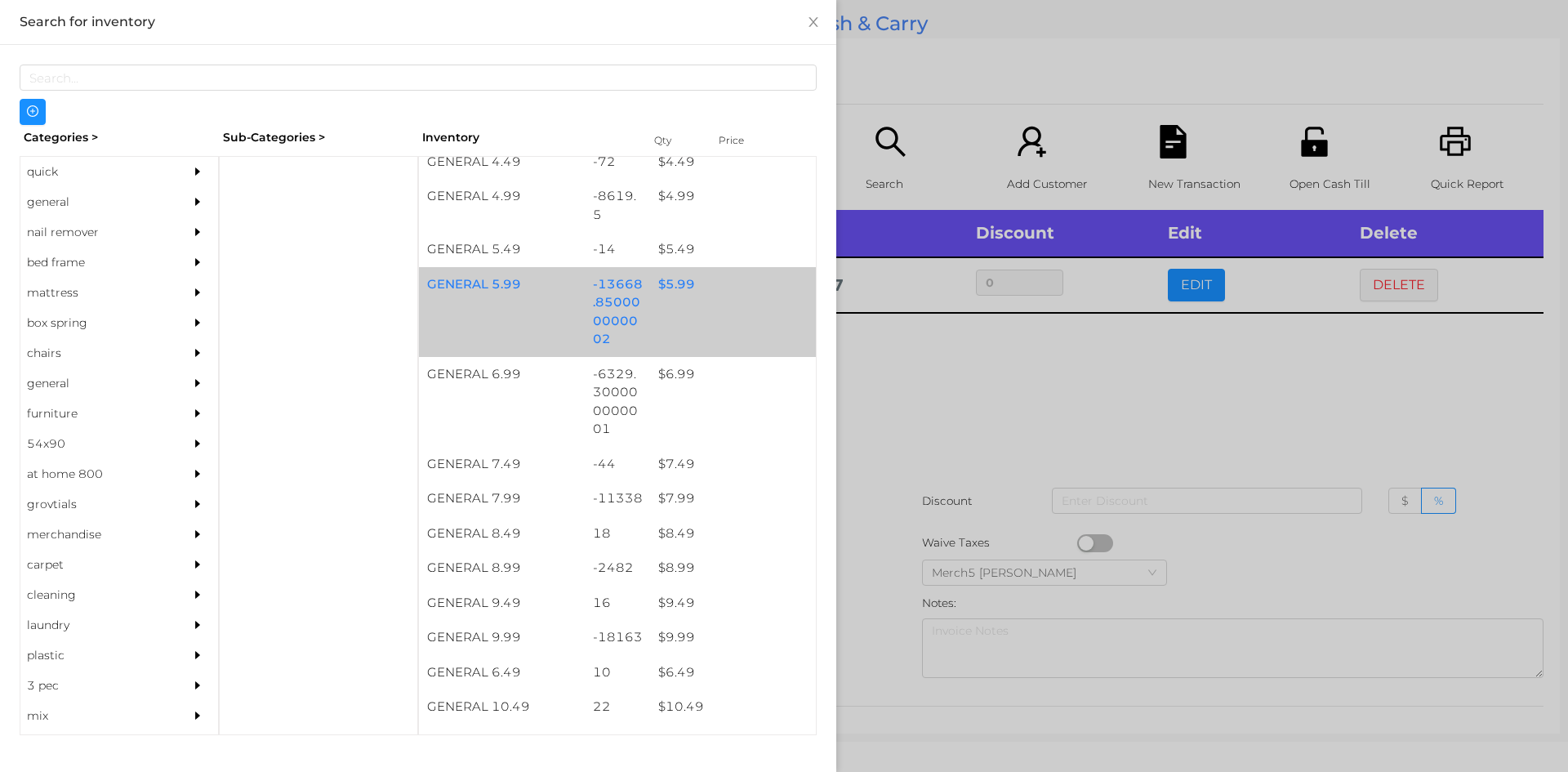
click at [672, 284] on div "$ 5.99" at bounding box center [732, 285] width 166 height 35
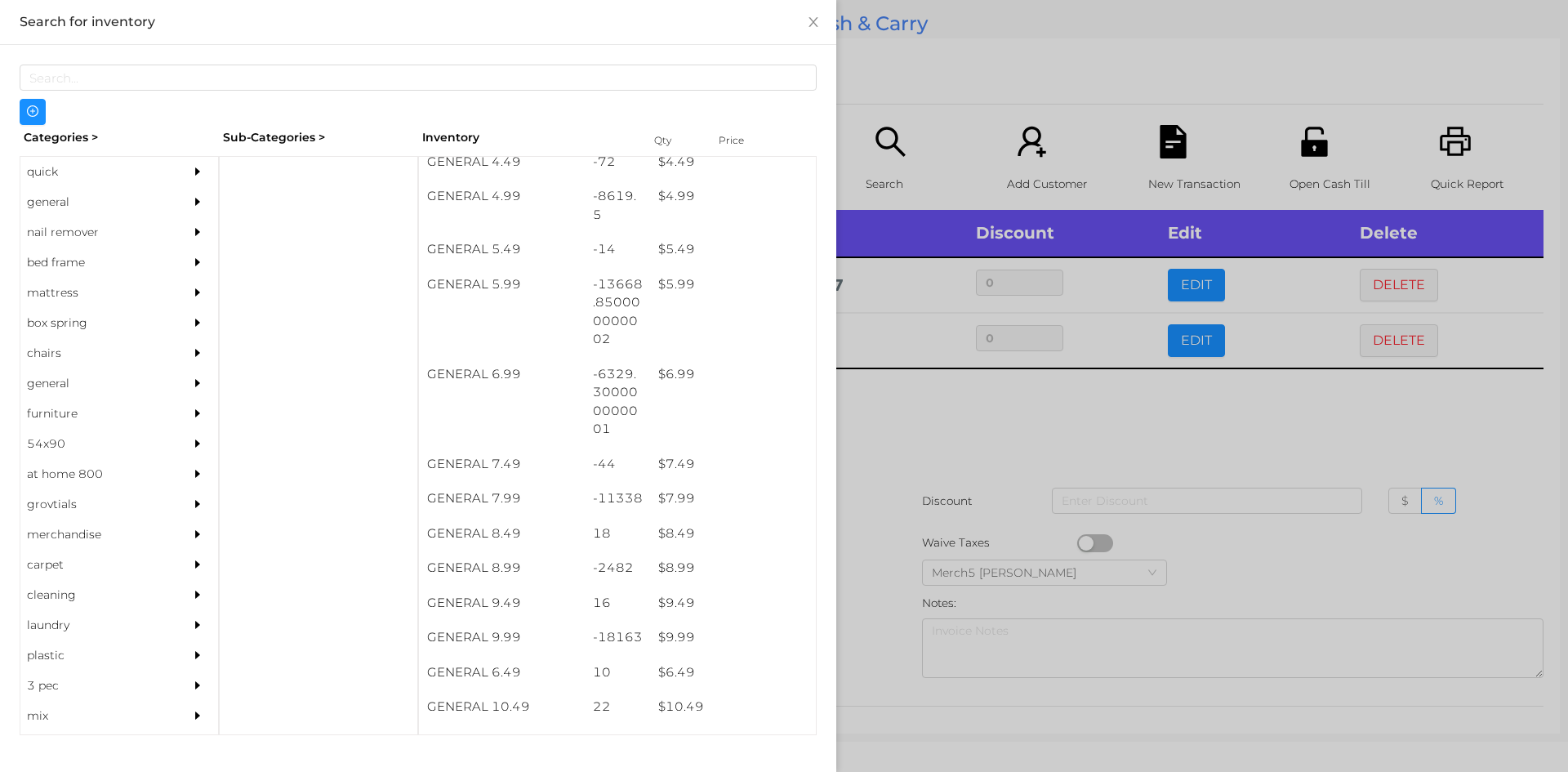
click at [894, 421] on div at bounding box center [784, 386] width 1568 height 772
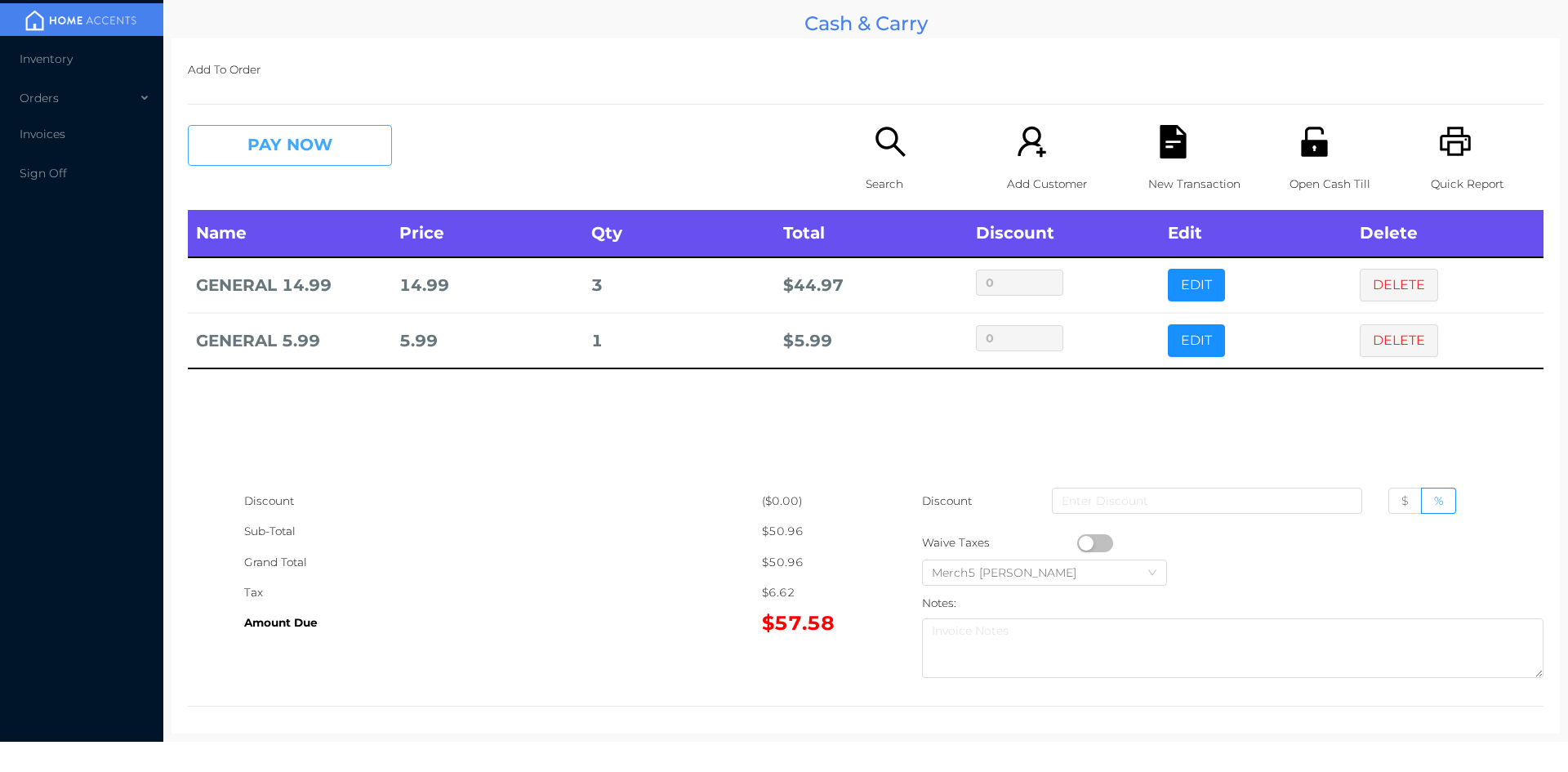
click at [342, 147] on button "PAY NOW" at bounding box center [290, 145] width 205 height 41
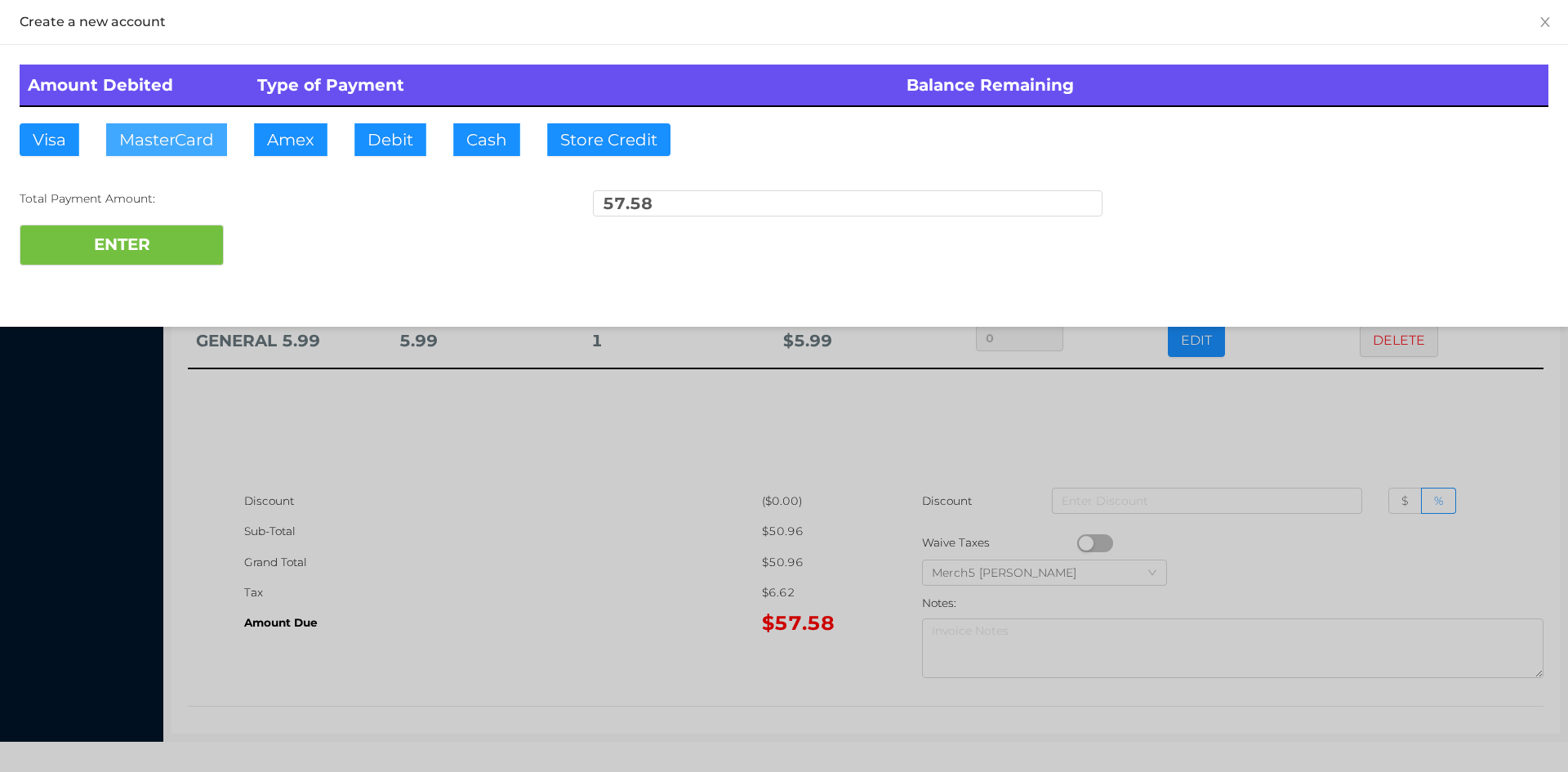
click at [175, 148] on button "MasterCard" at bounding box center [167, 140] width 121 height 33
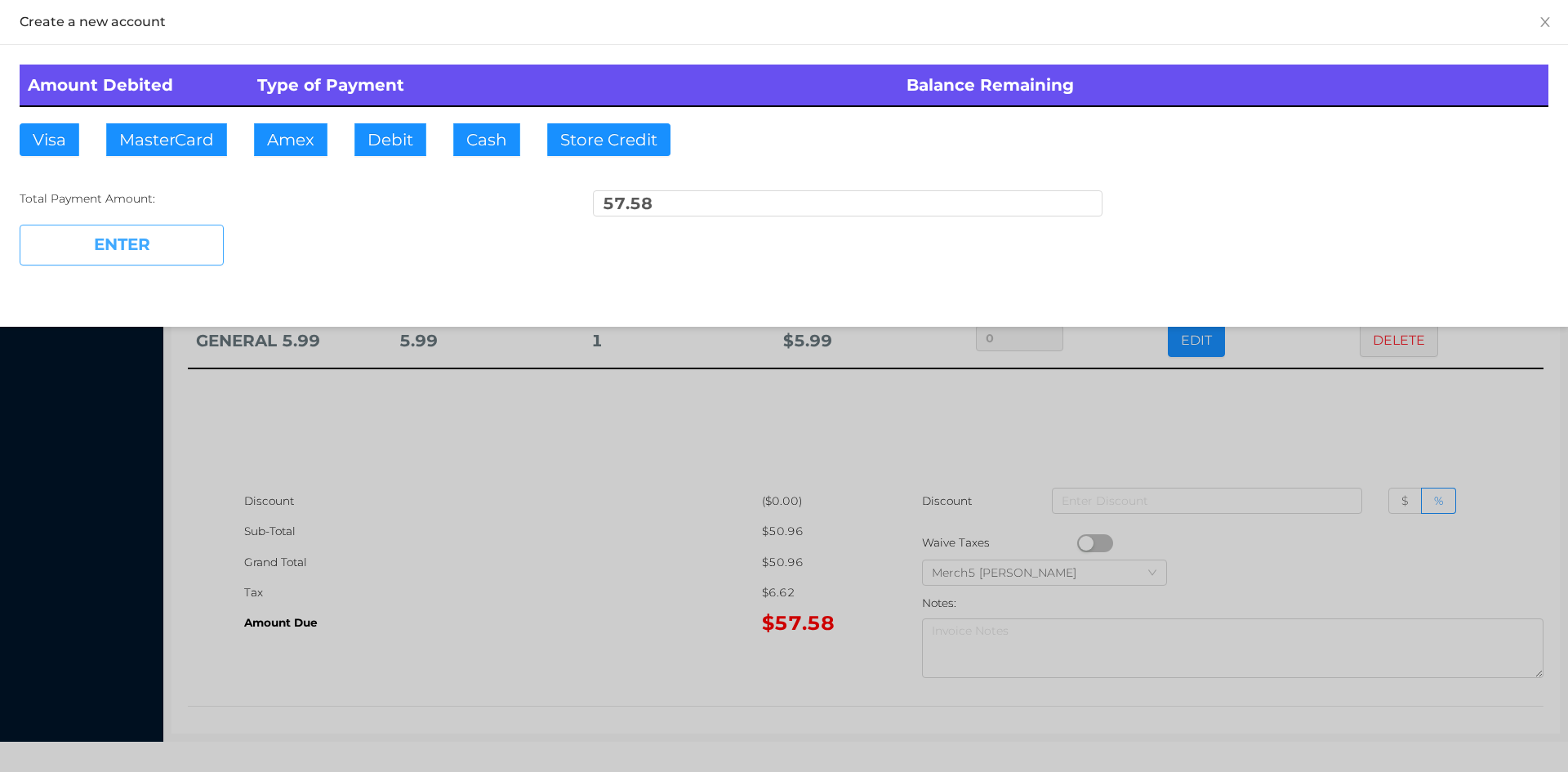
click at [125, 241] on button "ENTER" at bounding box center [121, 245] width 205 height 41
